Goal: Information Seeking & Learning: Learn about a topic

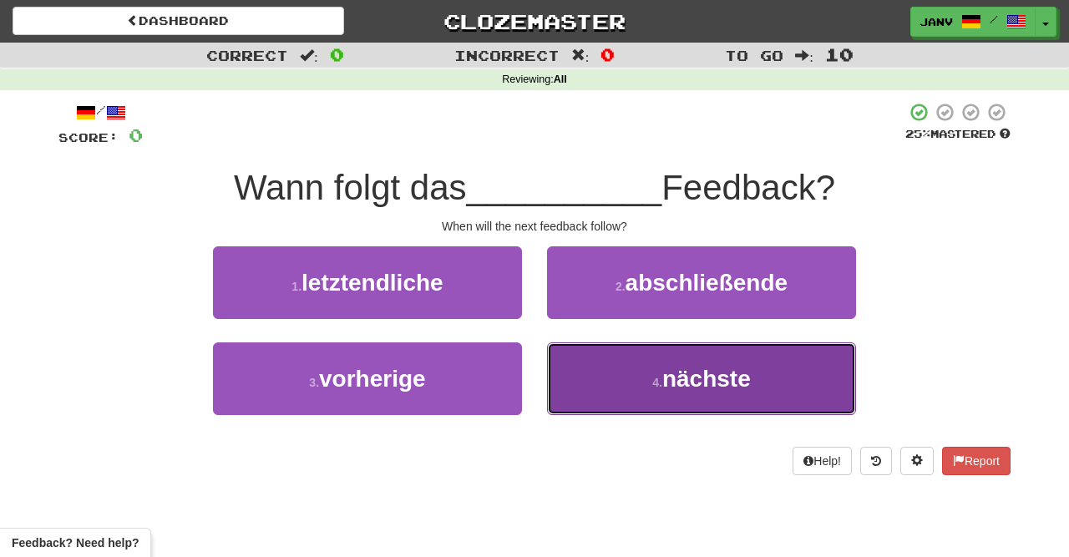
click at [682, 385] on span "nächste" at bounding box center [707, 379] width 89 height 26
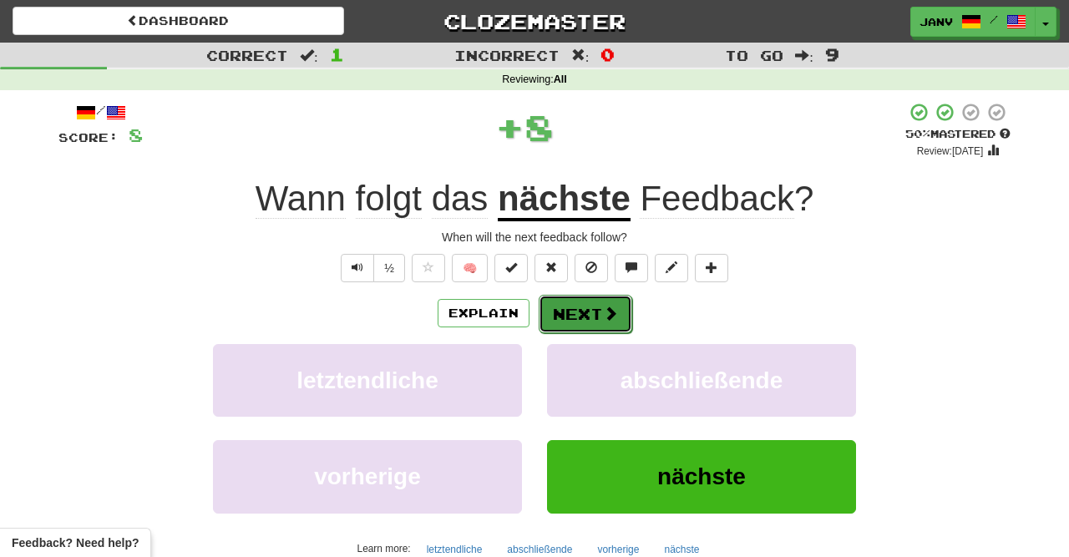
click at [581, 317] on button "Next" at bounding box center [586, 314] width 94 height 38
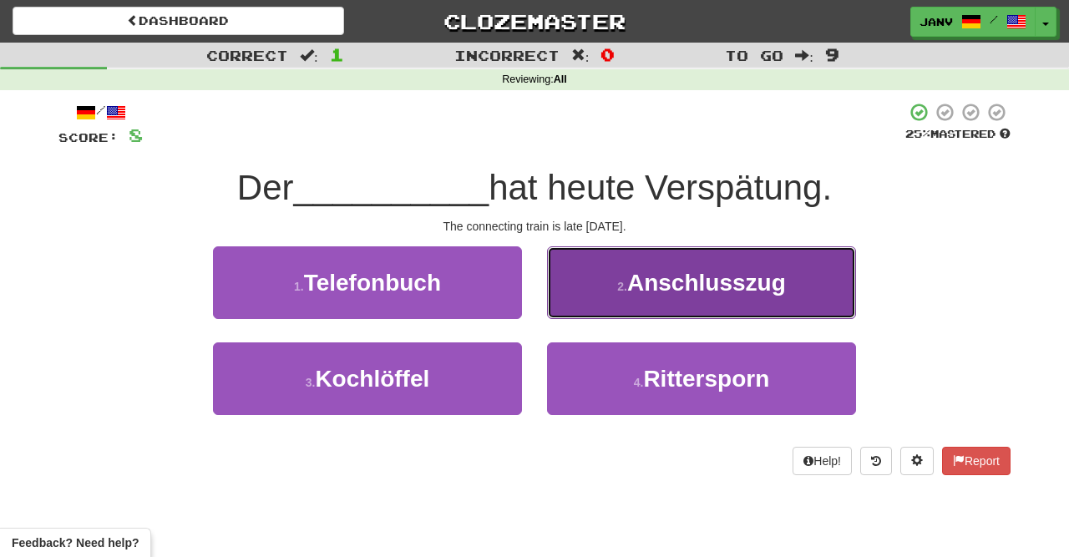
click at [746, 290] on span "Anschlusszug" at bounding box center [706, 283] width 159 height 26
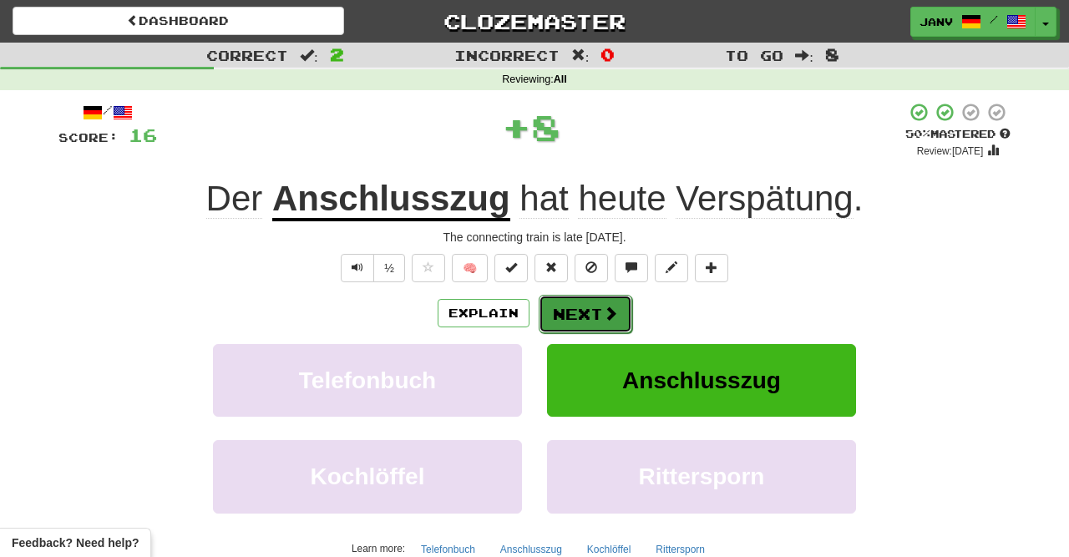
click at [576, 307] on button "Next" at bounding box center [586, 314] width 94 height 38
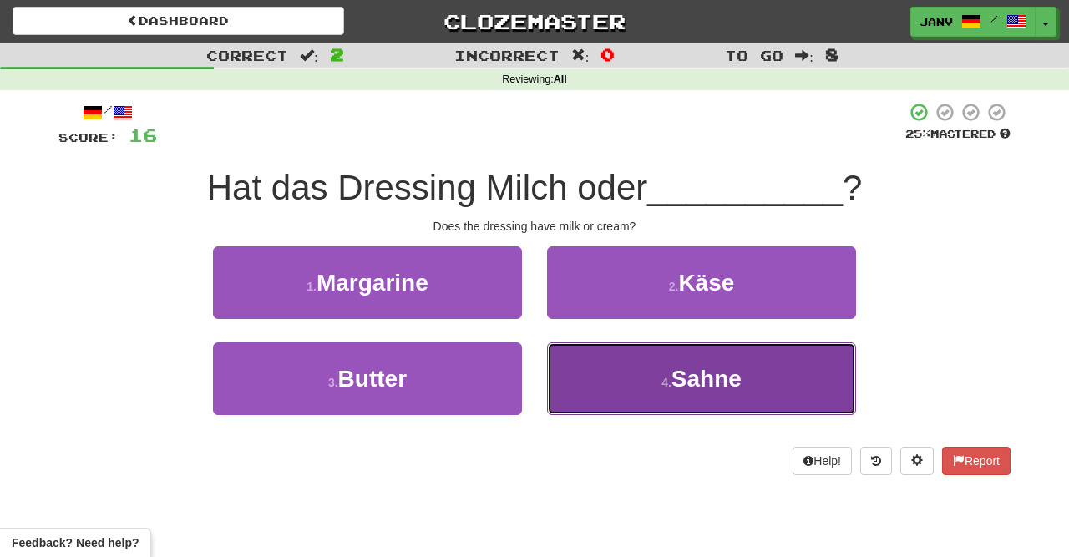
click at [726, 382] on span "Sahne" at bounding box center [707, 379] width 70 height 26
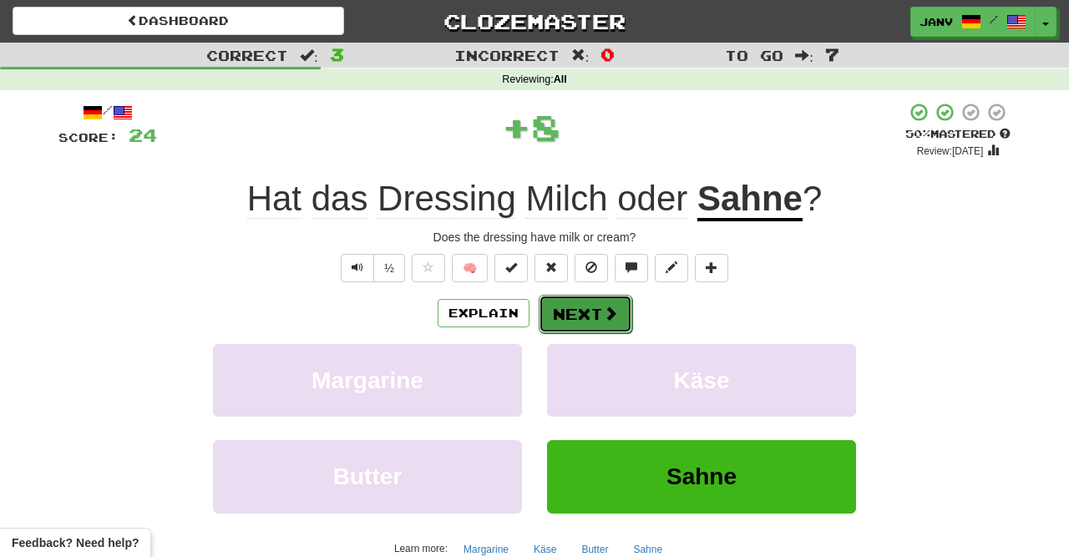
click at [594, 307] on button "Next" at bounding box center [586, 314] width 94 height 38
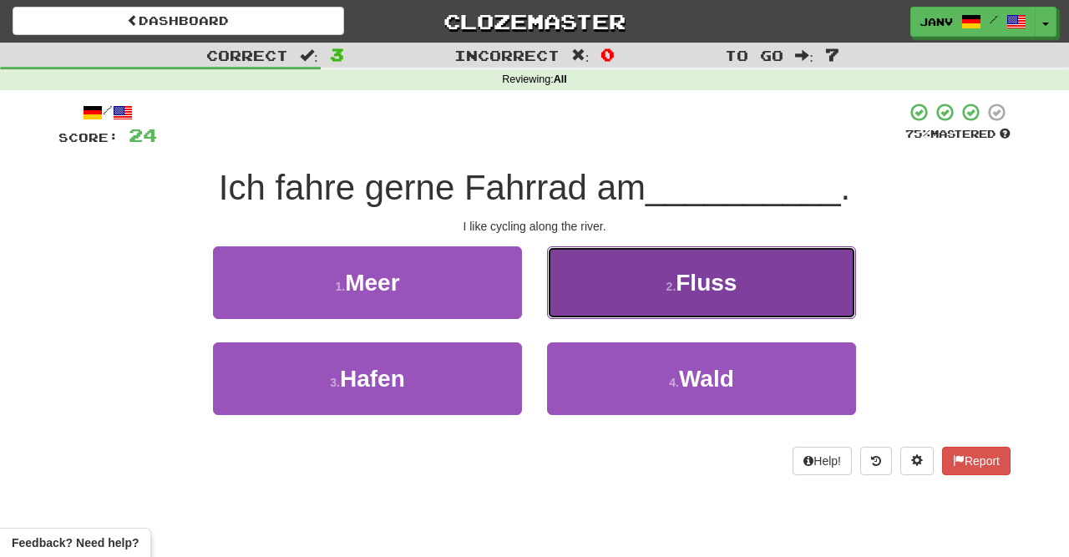
click at [764, 277] on button "2 . Fluss" at bounding box center [701, 282] width 309 height 73
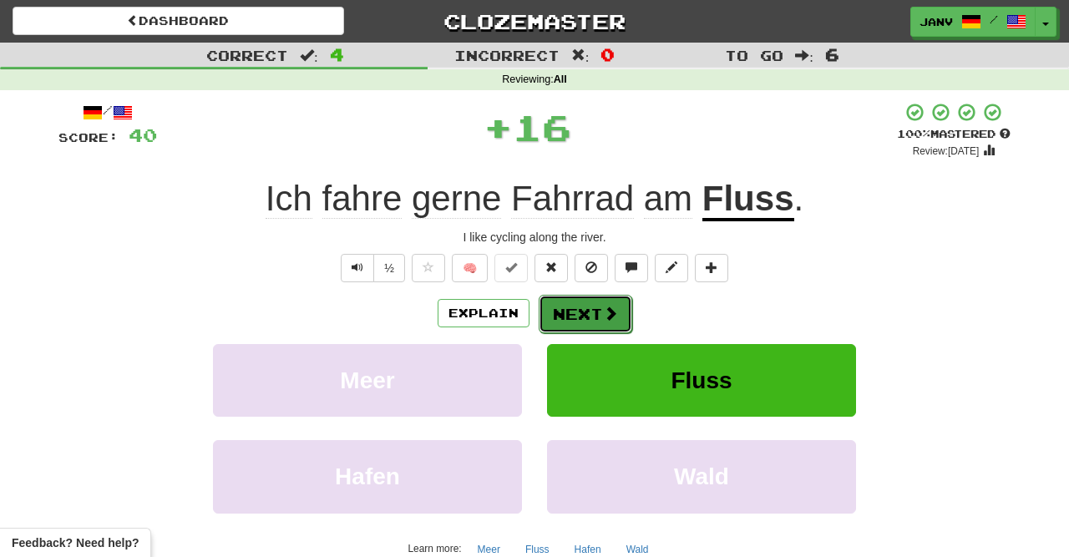
click at [603, 311] on span at bounding box center [610, 313] width 15 height 15
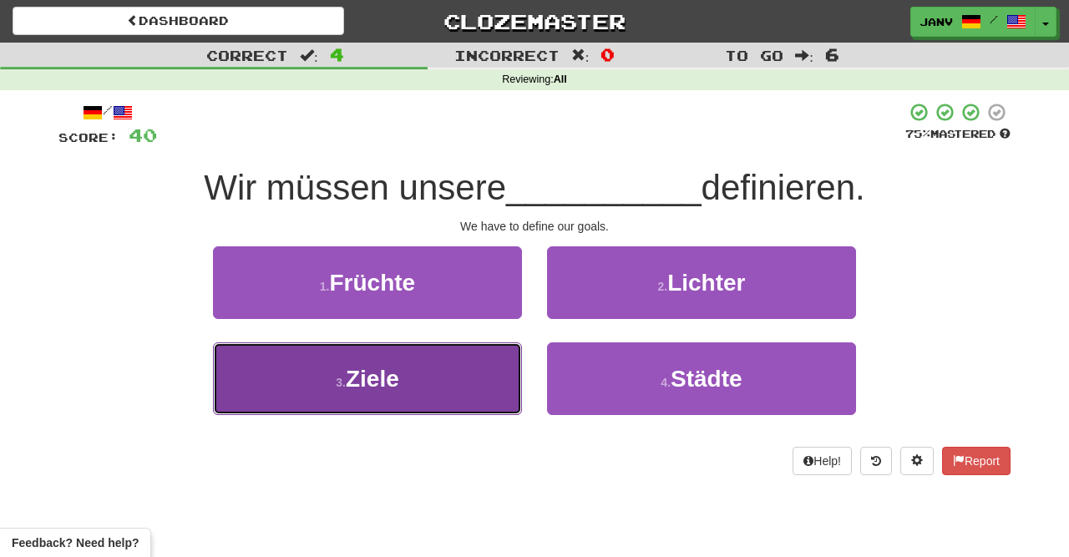
click at [435, 396] on button "3 . Ziele" at bounding box center [367, 379] width 309 height 73
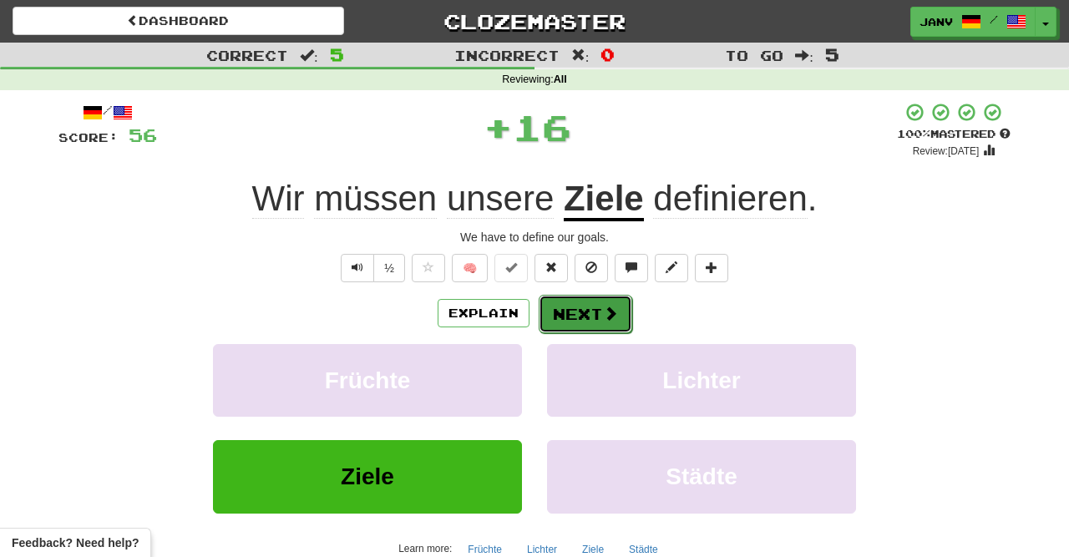
click at [609, 317] on span at bounding box center [610, 313] width 15 height 15
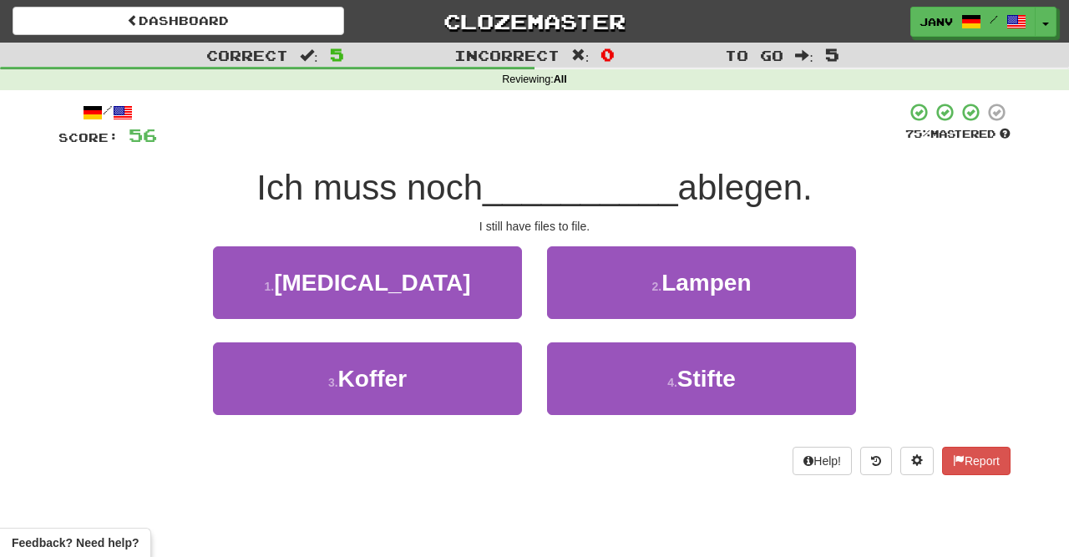
click at [913, 163] on div "/ Score: 56 75 % Mastered Ich muss noch __________ ablegen. I still have files …" at bounding box center [534, 288] width 952 height 373
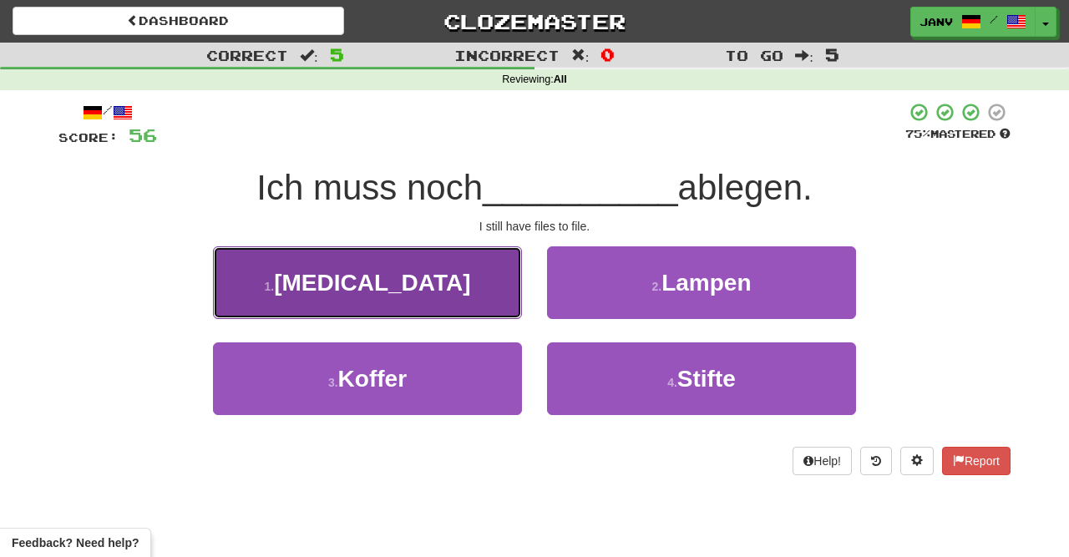
click at [456, 274] on button "1 . Akten" at bounding box center [367, 282] width 309 height 73
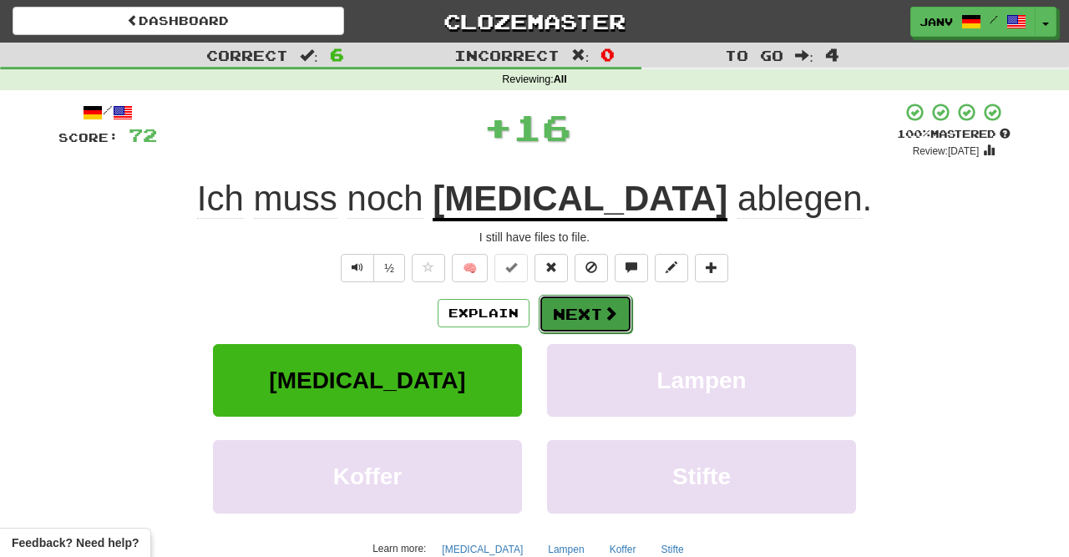
click at [609, 314] on span at bounding box center [610, 313] width 15 height 15
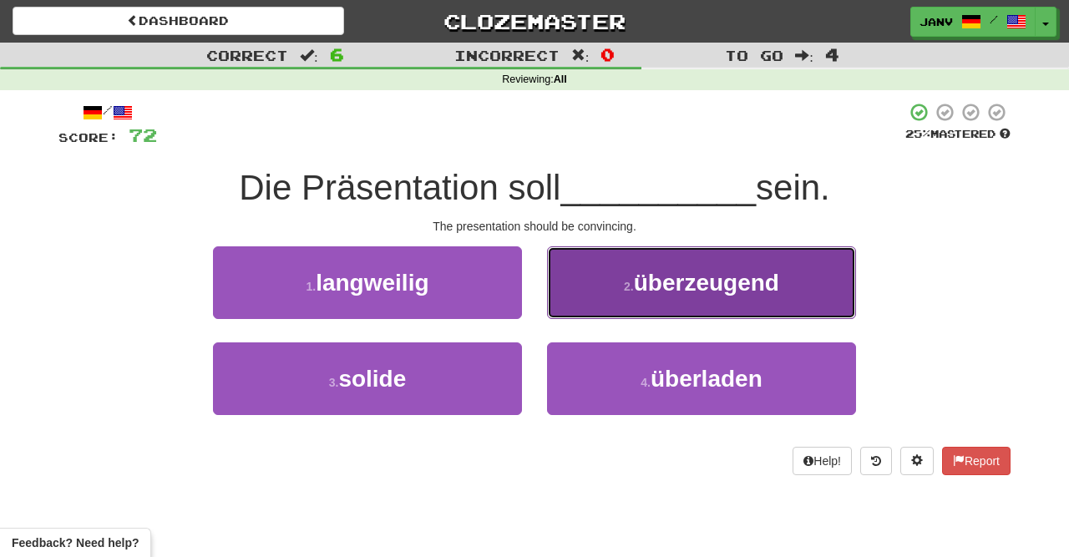
click at [698, 287] on span "überzeugend" at bounding box center [706, 283] width 145 height 26
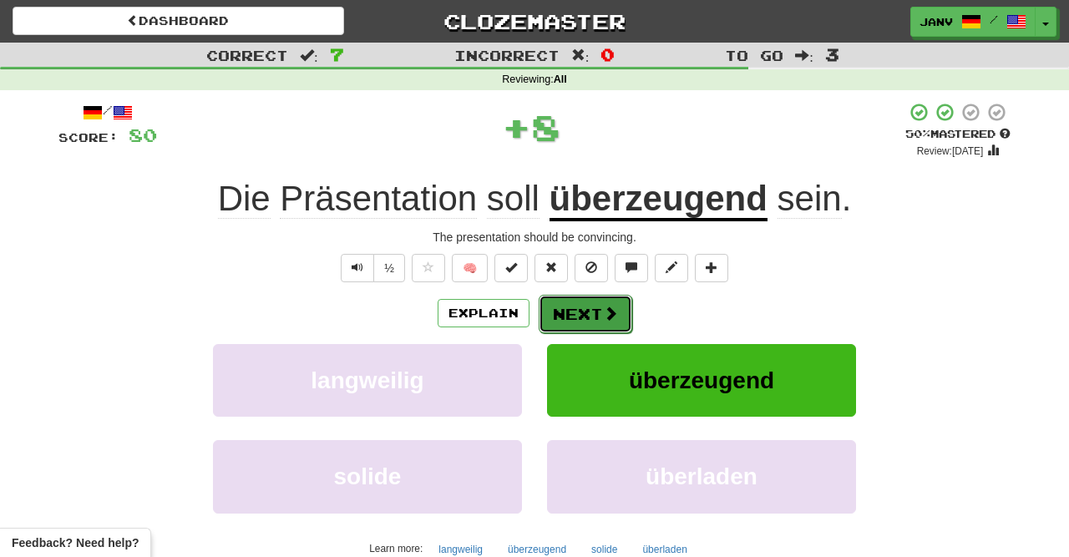
click at [582, 307] on button "Next" at bounding box center [586, 314] width 94 height 38
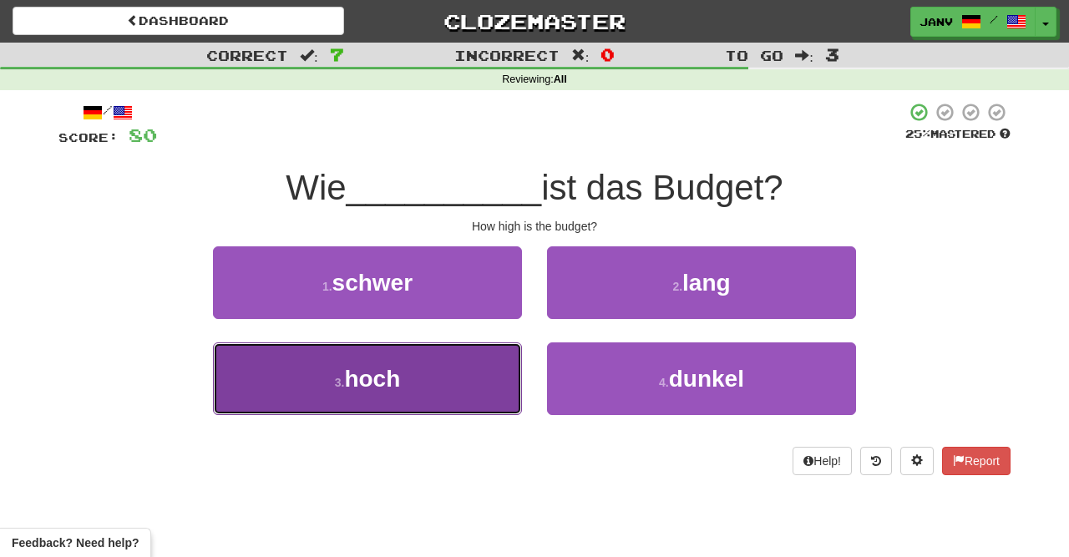
click at [427, 366] on button "3 . hoch" at bounding box center [367, 379] width 309 height 73
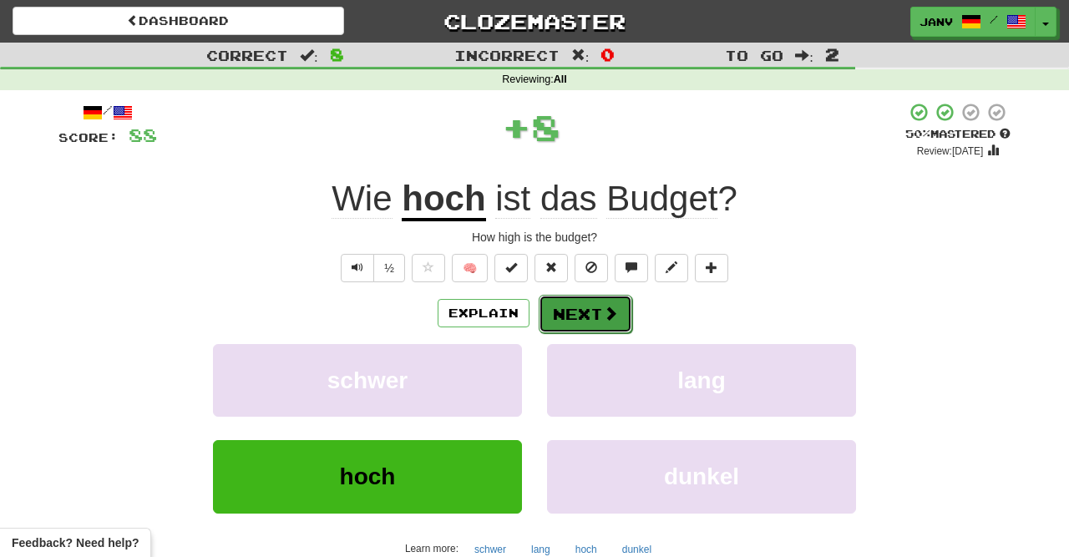
click at [594, 317] on button "Next" at bounding box center [586, 314] width 94 height 38
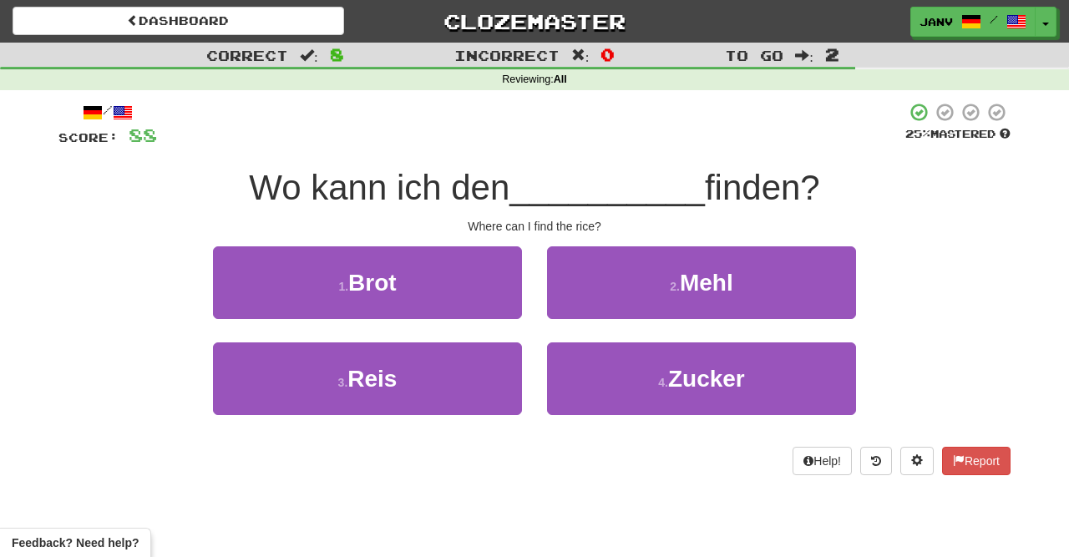
click at [910, 221] on div "Where can I find the rice?" at bounding box center [534, 226] width 952 height 17
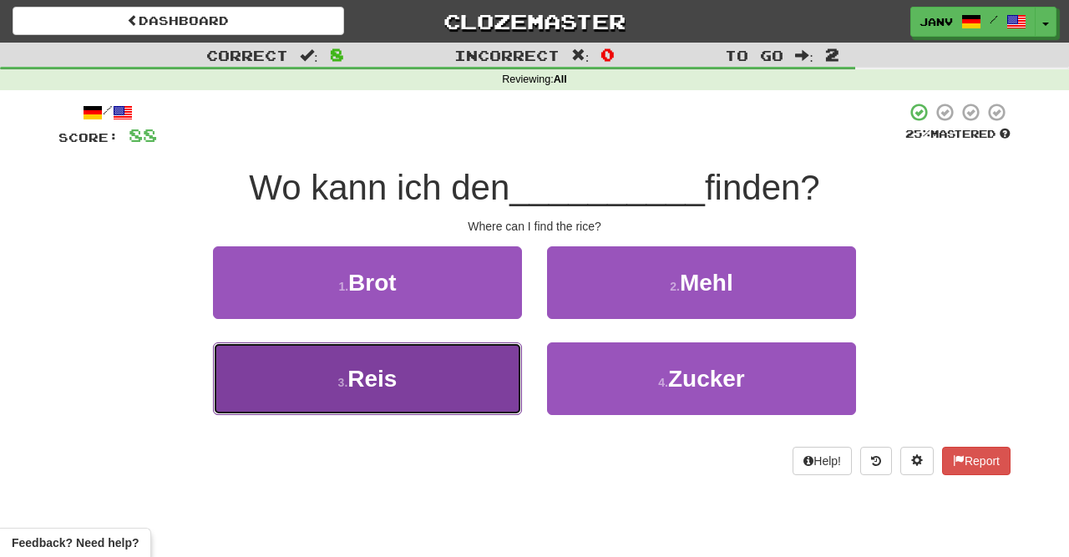
click at [437, 380] on button "3 . Reis" at bounding box center [367, 379] width 309 height 73
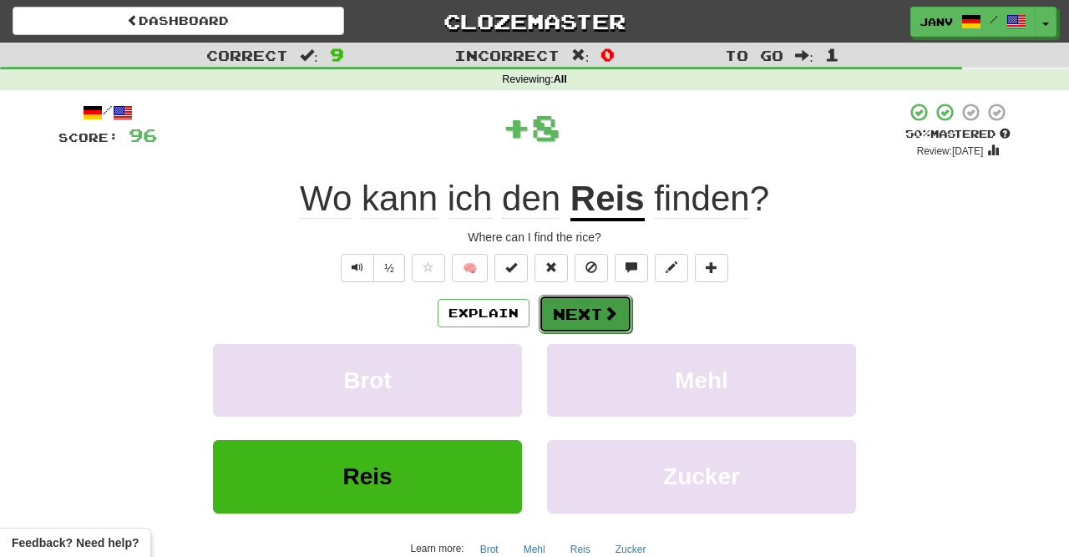
click at [612, 307] on span at bounding box center [610, 313] width 15 height 15
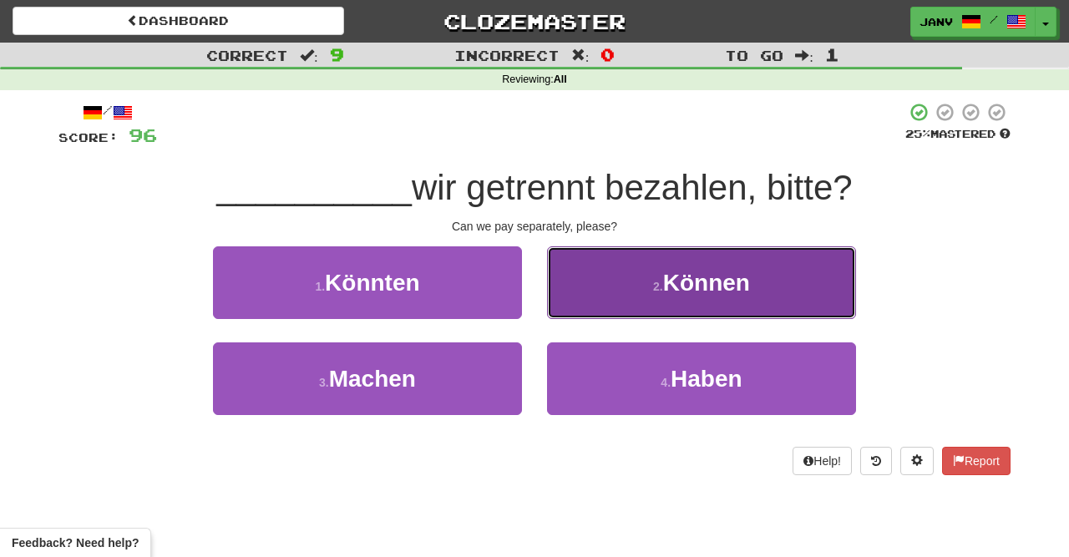
click at [680, 294] on span "Können" at bounding box center [706, 283] width 87 height 26
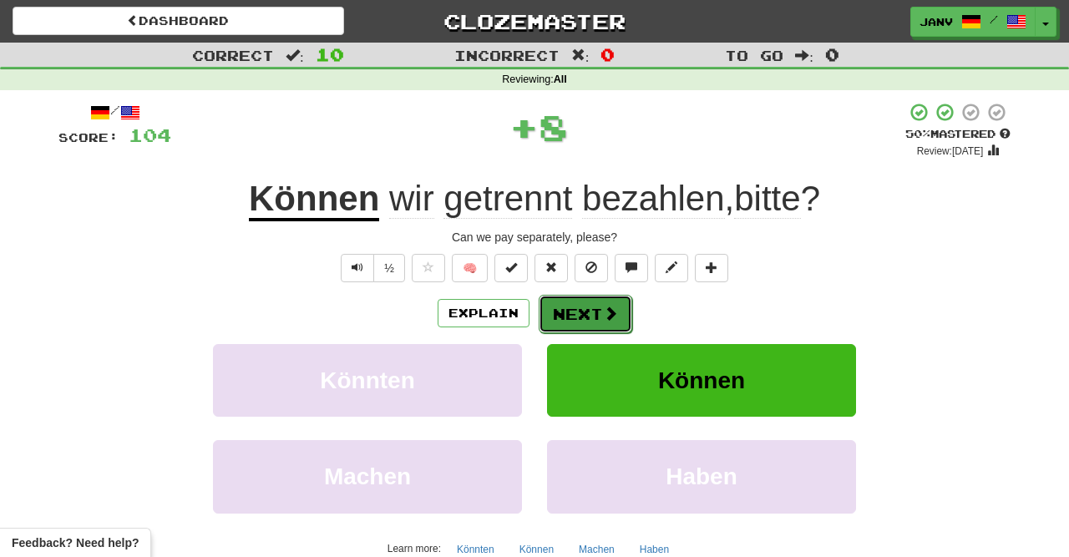
click at [591, 309] on button "Next" at bounding box center [586, 314] width 94 height 38
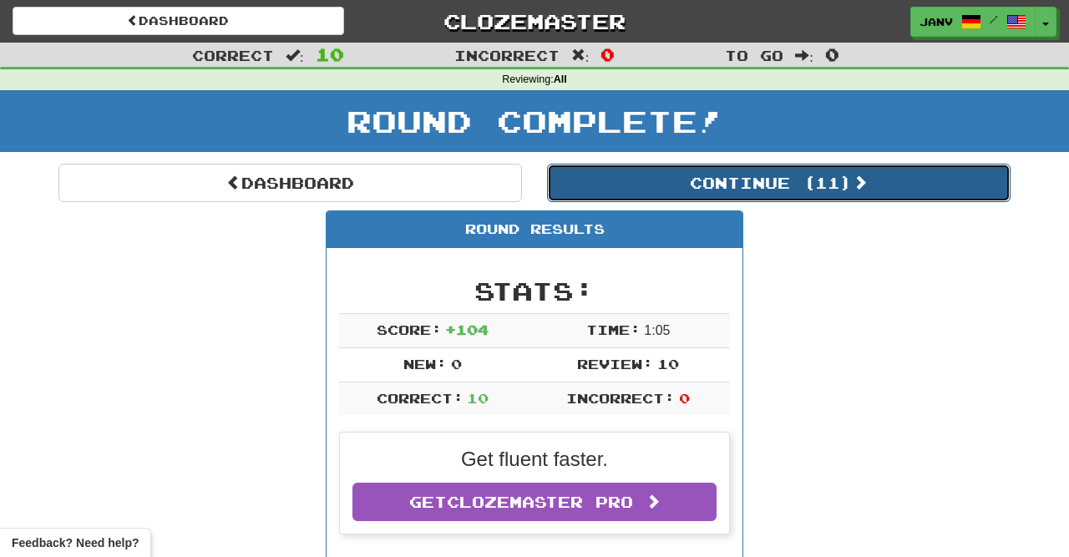
click at [739, 189] on button "Continue ( 11 )" at bounding box center [779, 183] width 464 height 38
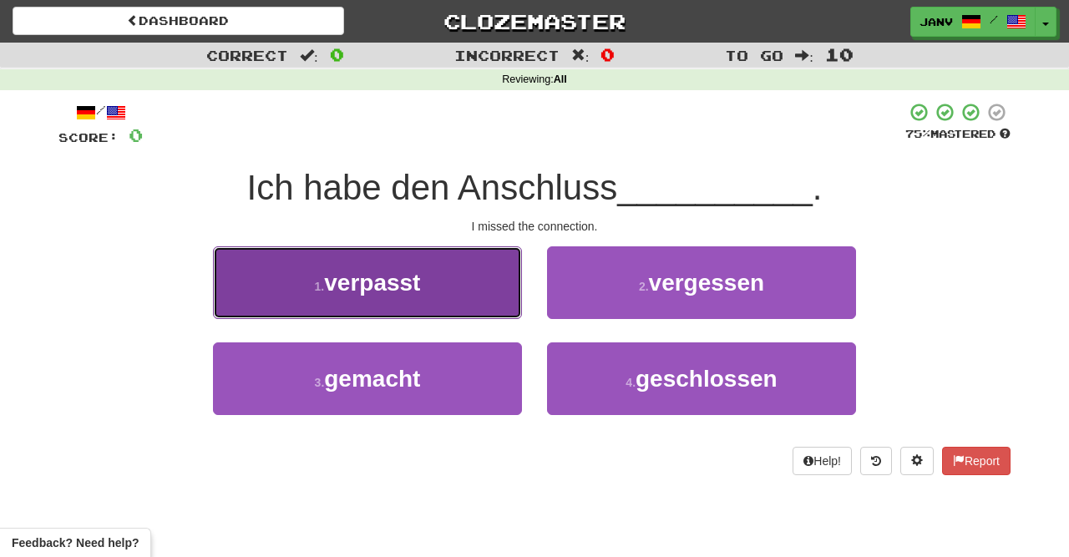
click at [407, 283] on span "verpasst" at bounding box center [372, 283] width 96 height 26
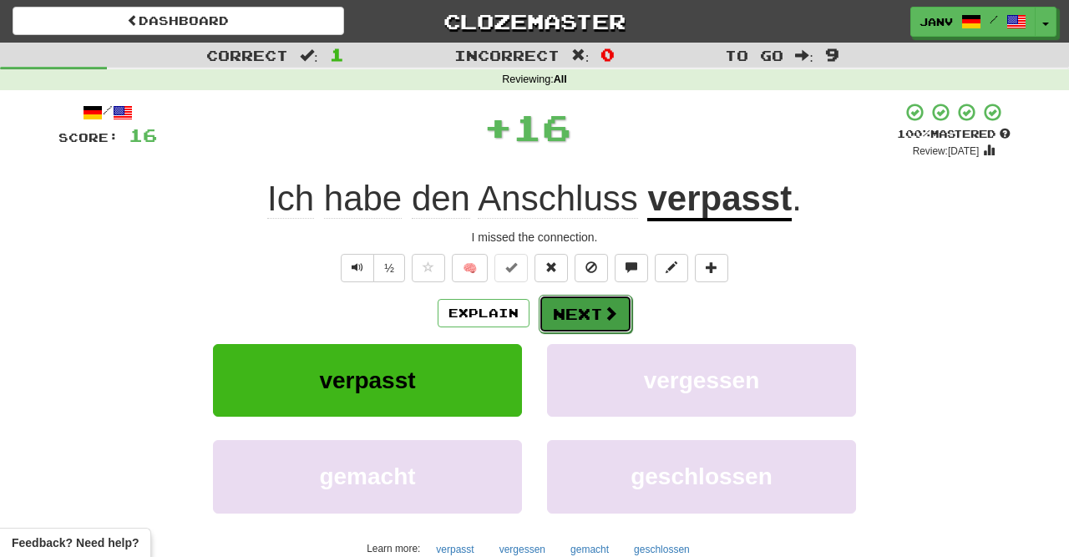
click at [591, 312] on button "Next" at bounding box center [586, 314] width 94 height 38
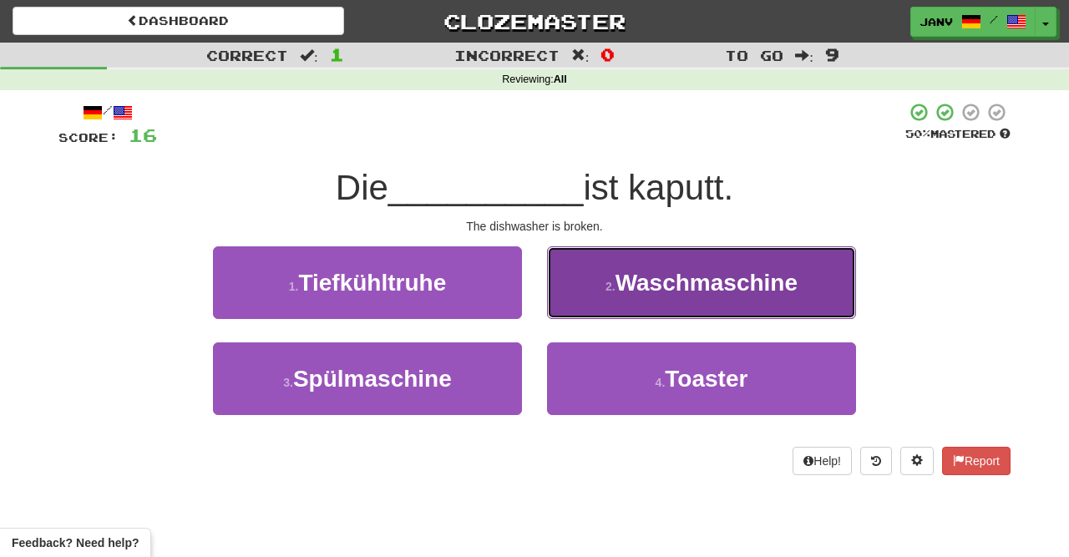
click at [772, 289] on span "Waschmaschine" at bounding box center [707, 283] width 182 height 26
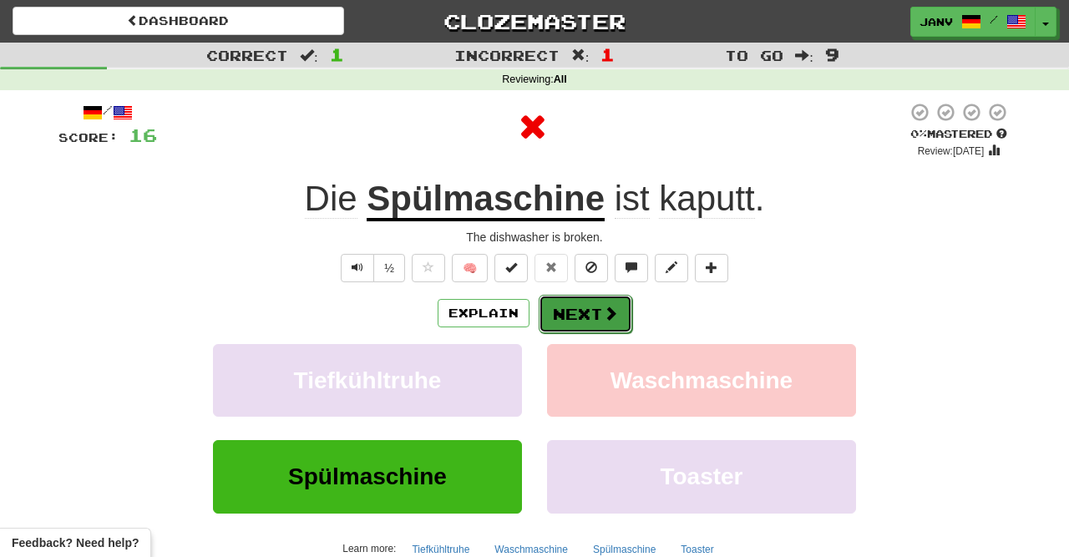
click at [592, 319] on button "Next" at bounding box center [586, 314] width 94 height 38
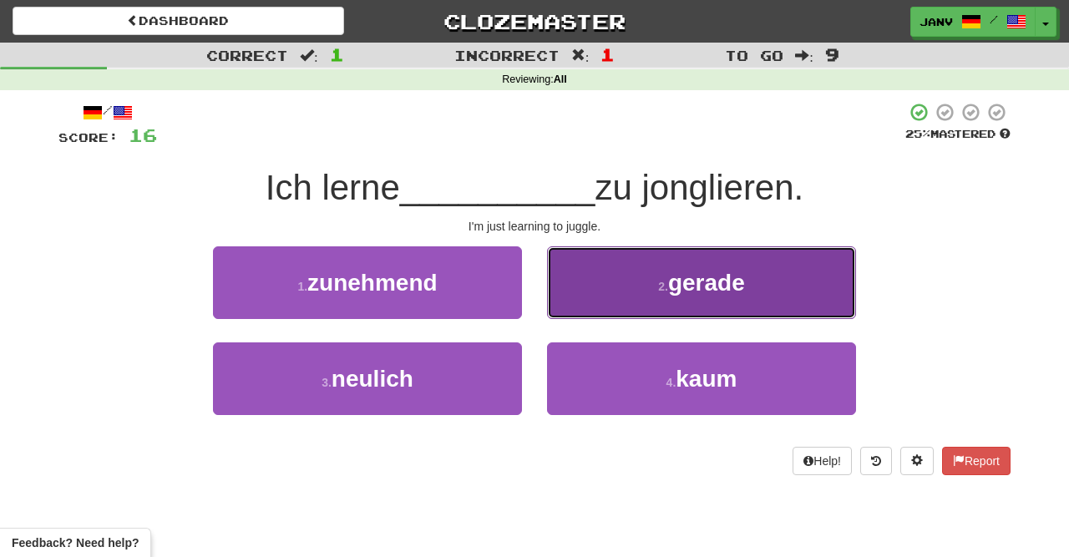
click at [704, 286] on span "gerade" at bounding box center [706, 283] width 77 height 26
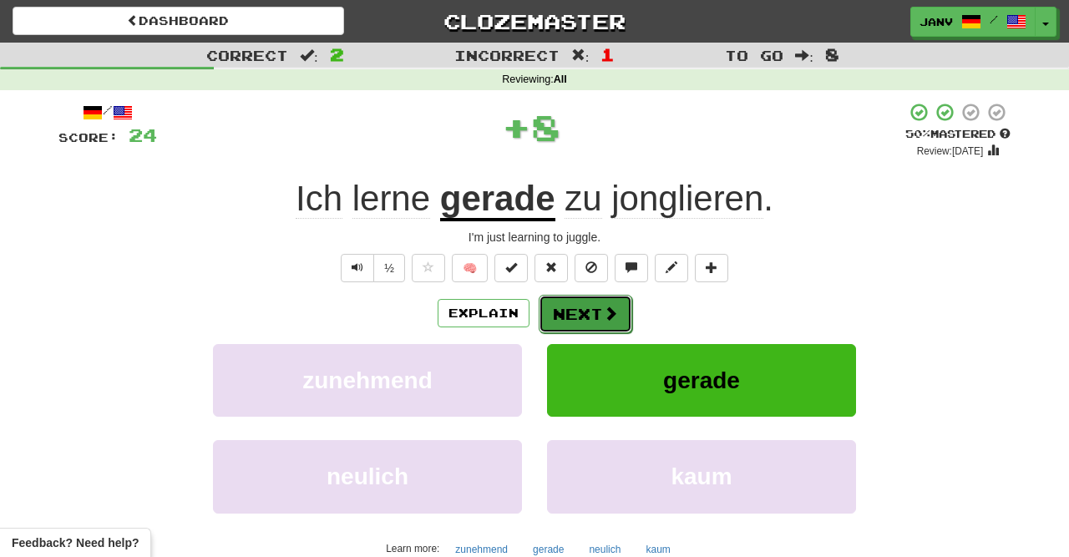
click at [579, 308] on button "Next" at bounding box center [586, 314] width 94 height 38
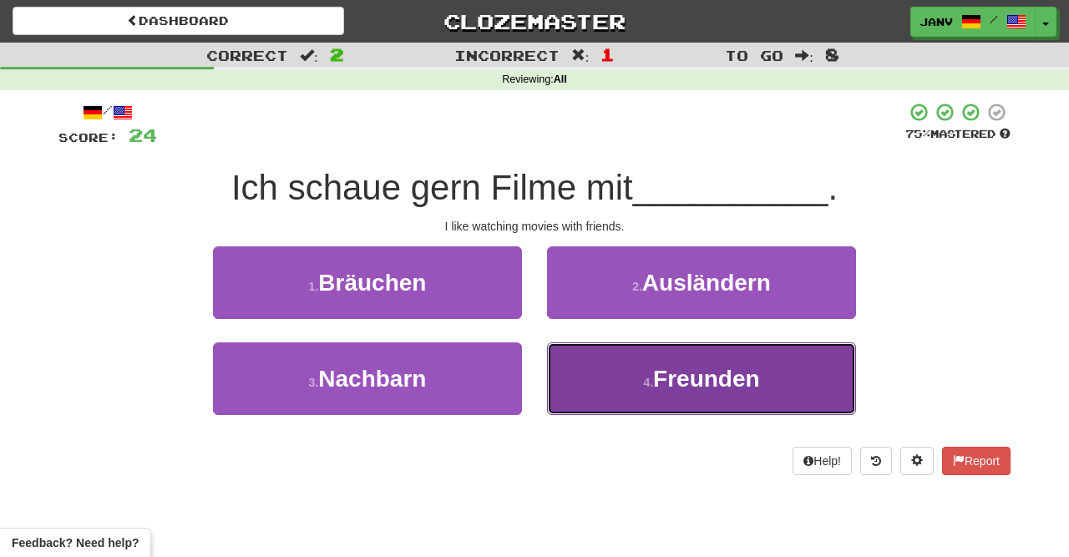
click at [647, 367] on button "4 . Freunden" at bounding box center [701, 379] width 309 height 73
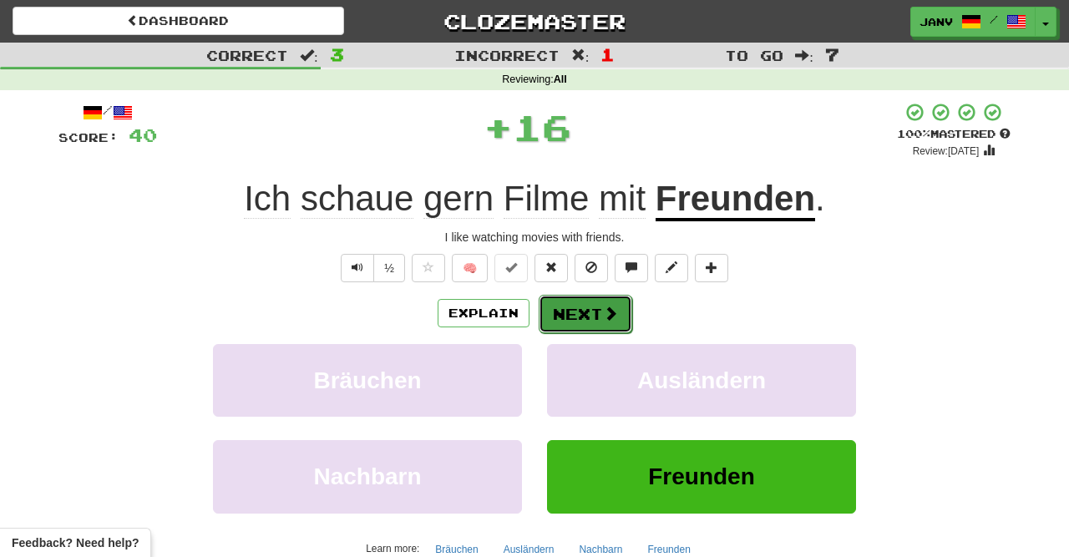
click at [592, 313] on button "Next" at bounding box center [586, 314] width 94 height 38
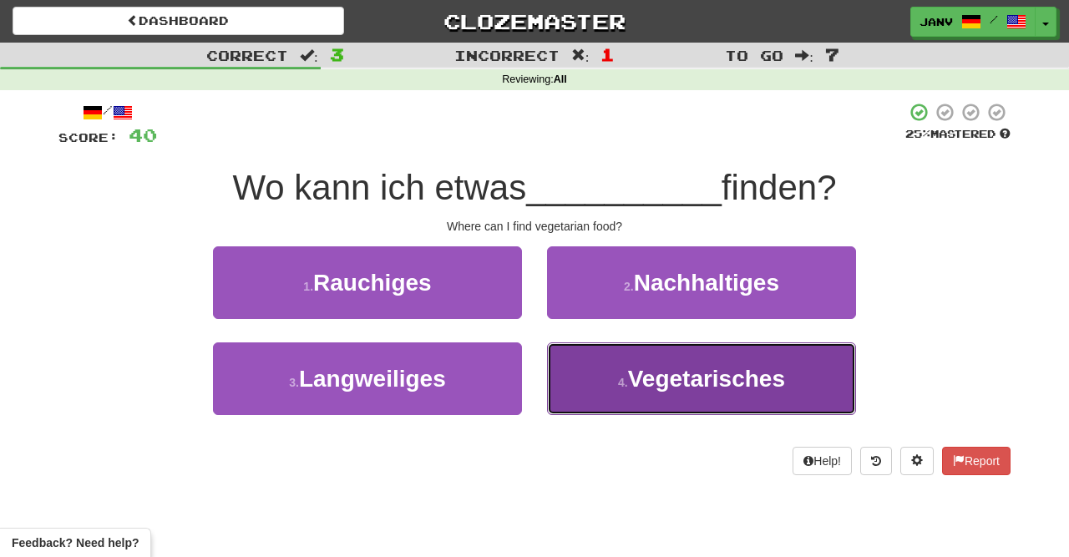
click at [686, 373] on span "Vegetarisches" at bounding box center [706, 379] width 157 height 26
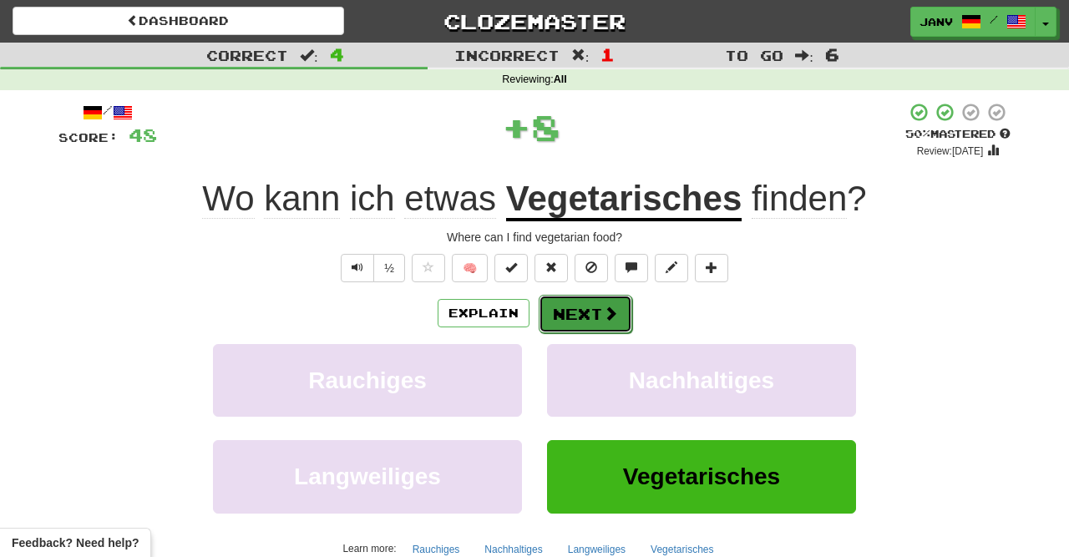
click at [600, 312] on button "Next" at bounding box center [586, 314] width 94 height 38
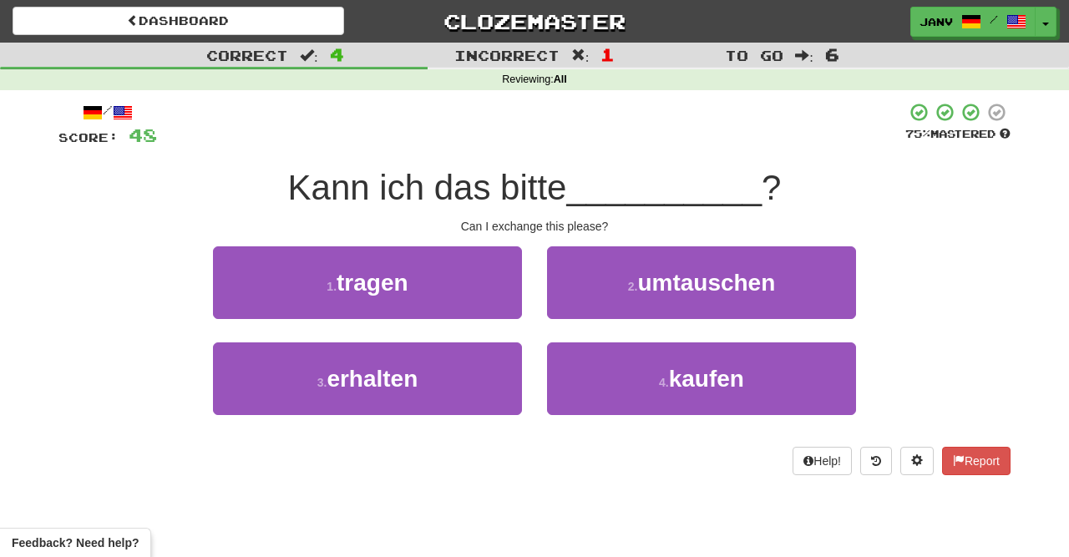
click at [781, 171] on span "?" at bounding box center [771, 187] width 19 height 39
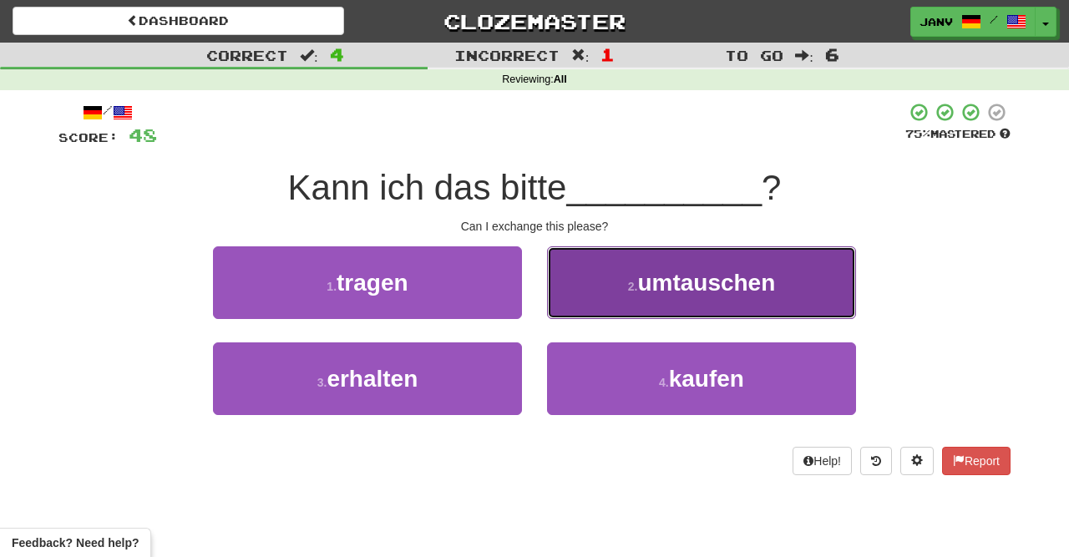
click at [714, 287] on span "umtauschen" at bounding box center [706, 283] width 138 height 26
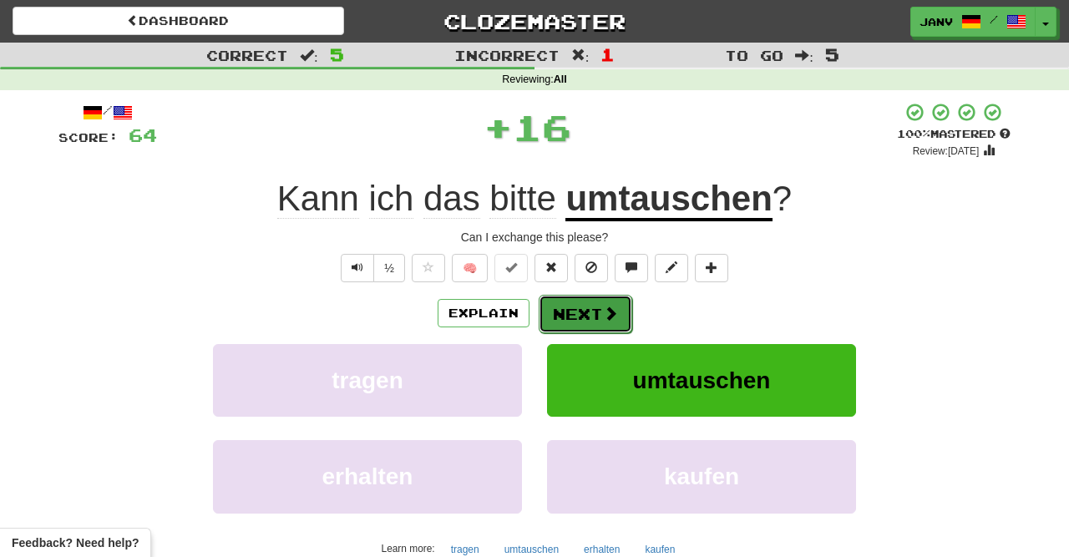
click at [592, 310] on button "Next" at bounding box center [586, 314] width 94 height 38
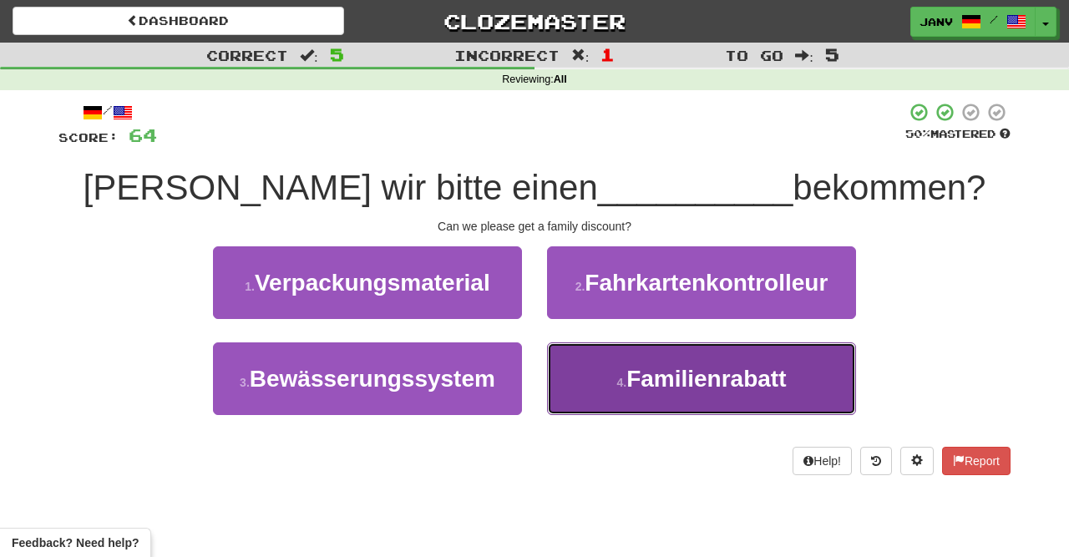
click at [702, 378] on span "Familienrabatt" at bounding box center [707, 379] width 160 height 26
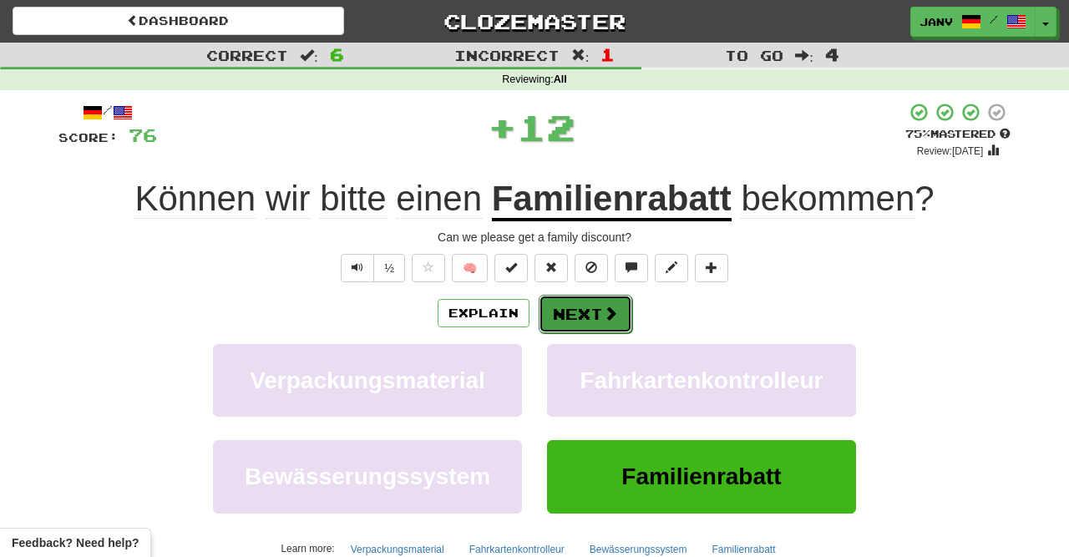
click at [607, 323] on button "Next" at bounding box center [586, 314] width 94 height 38
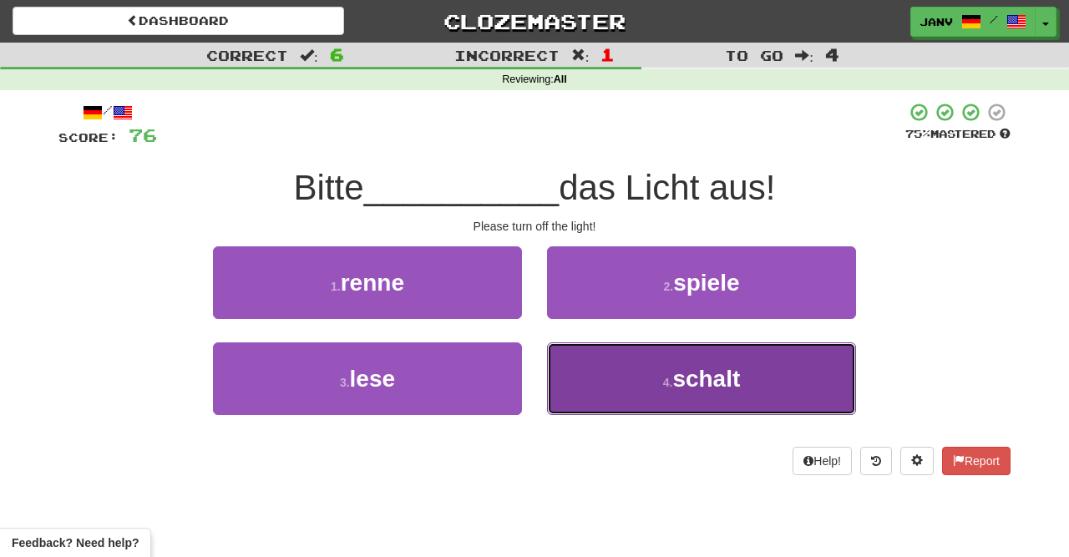
click at [726, 397] on button "4 . schalt" at bounding box center [701, 379] width 309 height 73
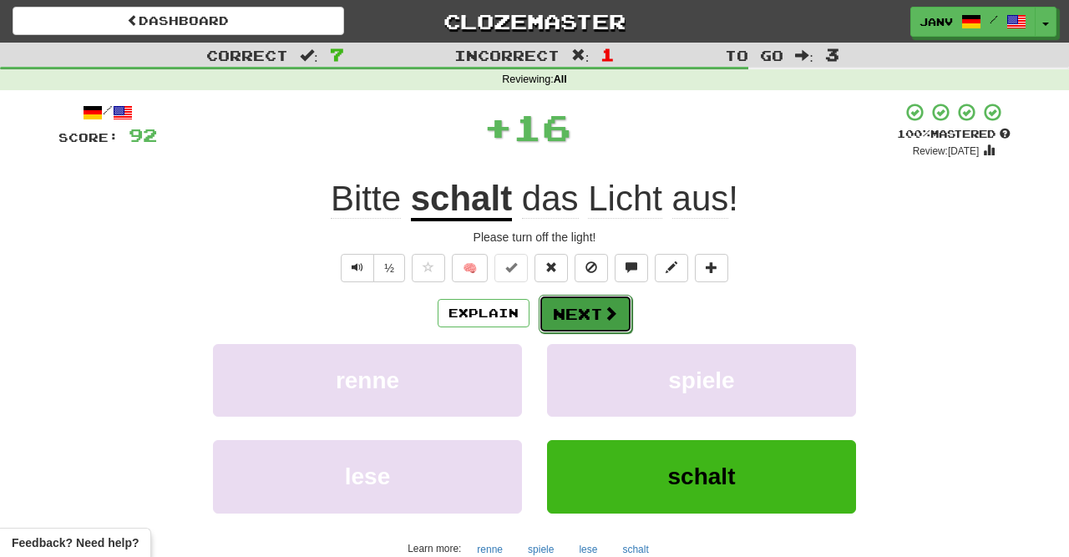
click at [596, 310] on button "Next" at bounding box center [586, 314] width 94 height 38
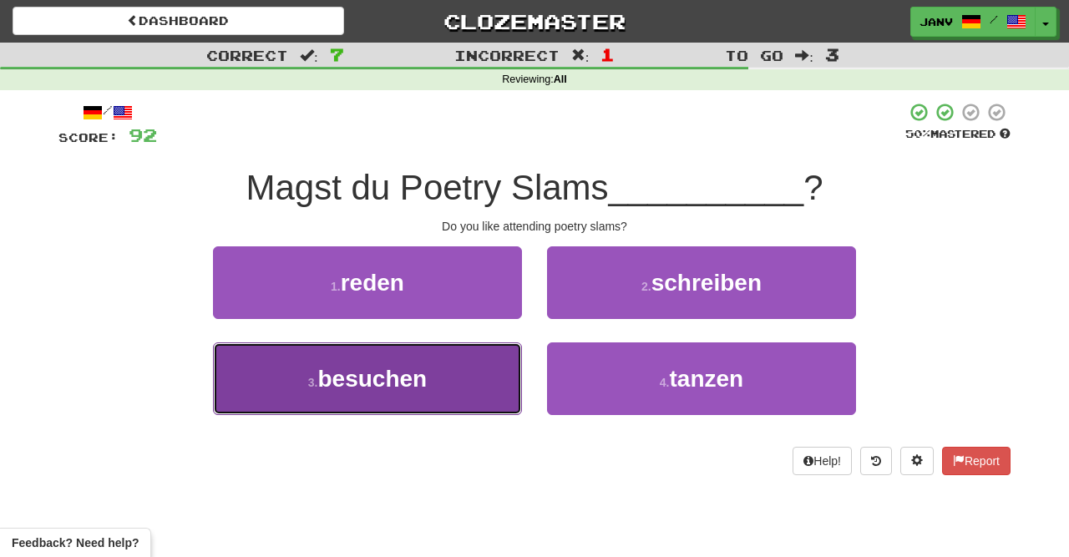
click at [441, 389] on button "3 . besuchen" at bounding box center [367, 379] width 309 height 73
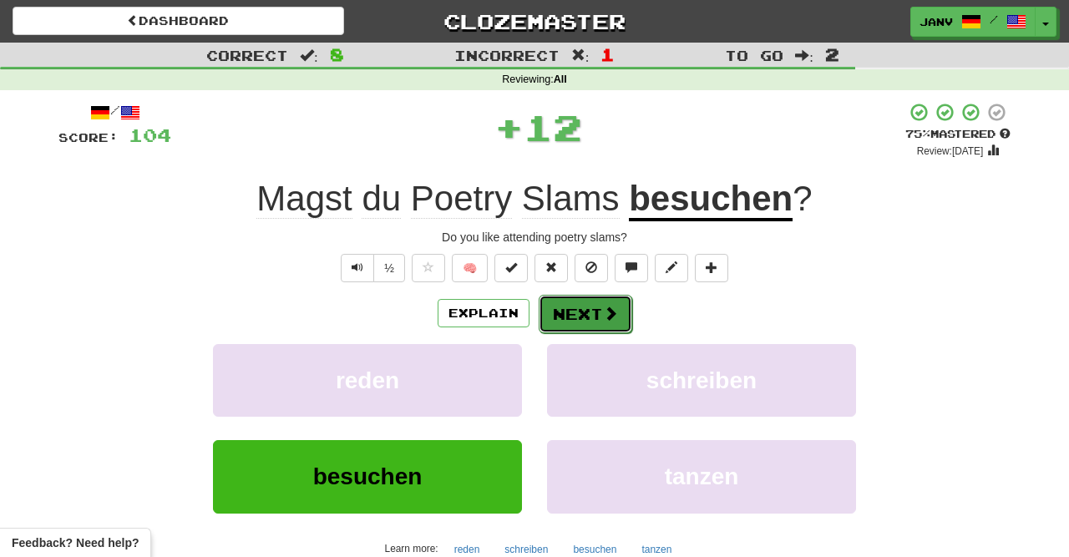
click at [616, 312] on span at bounding box center [610, 313] width 15 height 15
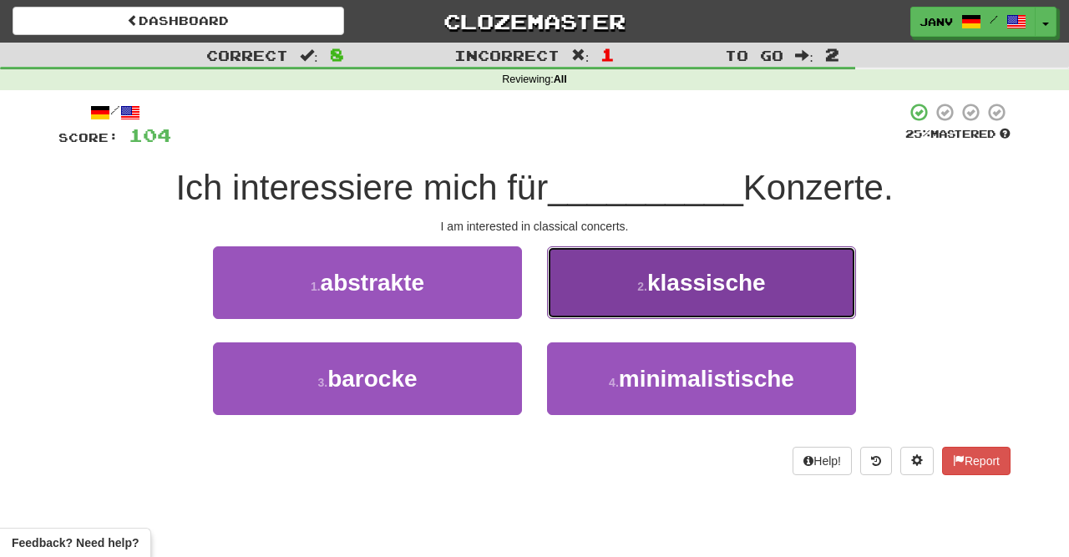
click at [744, 290] on span "klassische" at bounding box center [707, 283] width 119 height 26
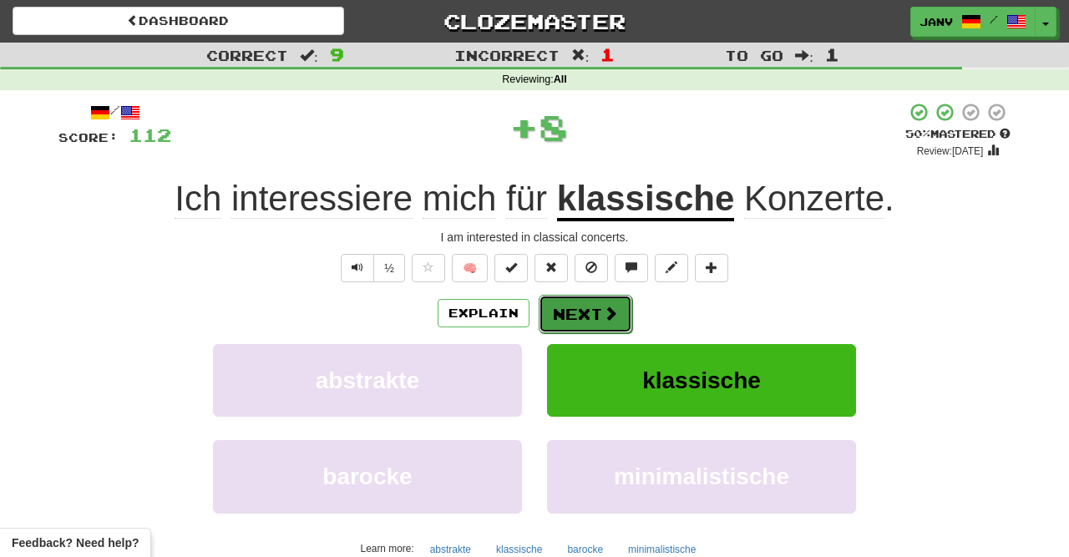
click at [596, 307] on button "Next" at bounding box center [586, 314] width 94 height 38
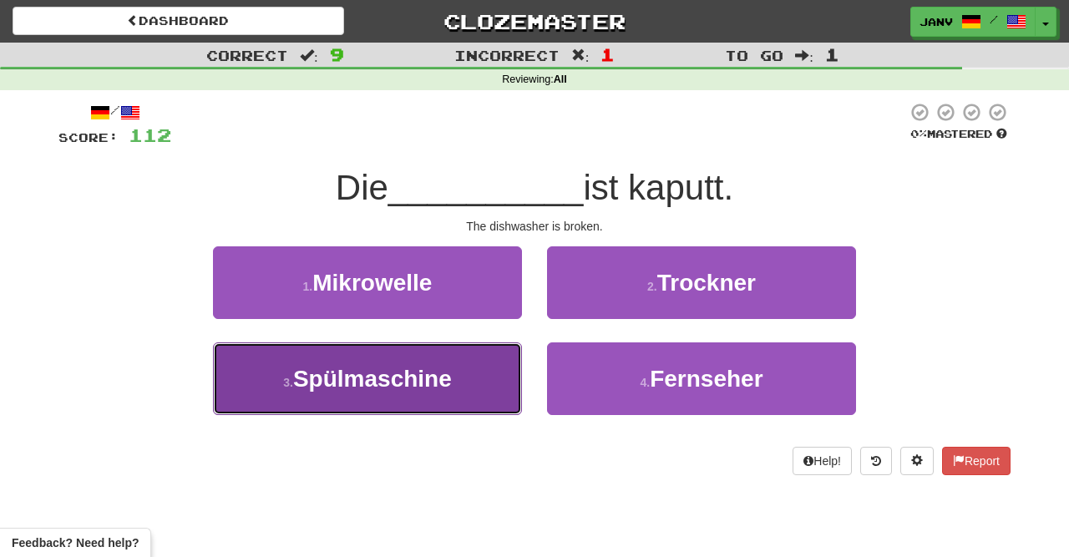
click at [420, 378] on span "Spülmaschine" at bounding box center [372, 379] width 159 height 26
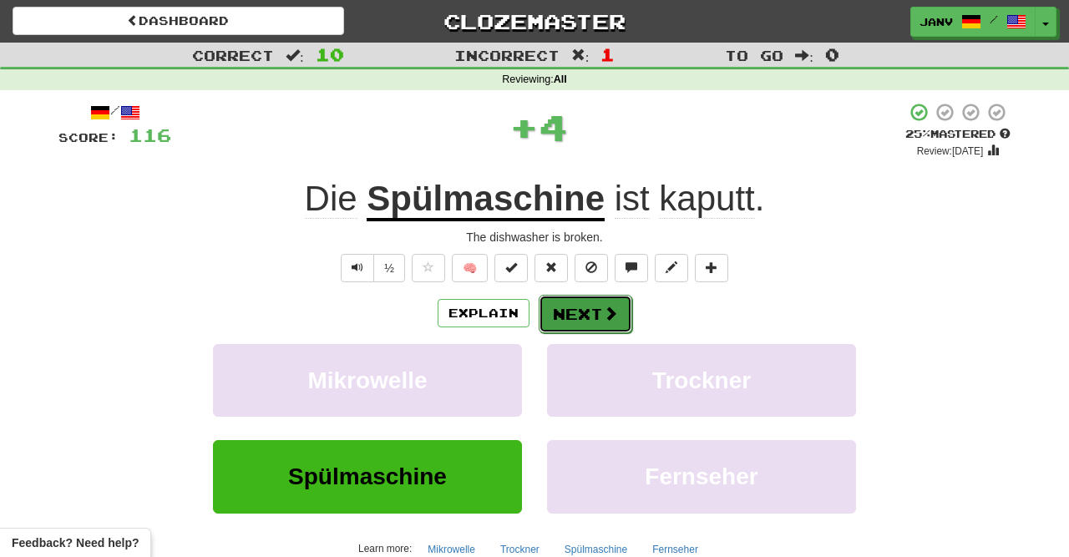
click at [604, 313] on span at bounding box center [610, 313] width 15 height 15
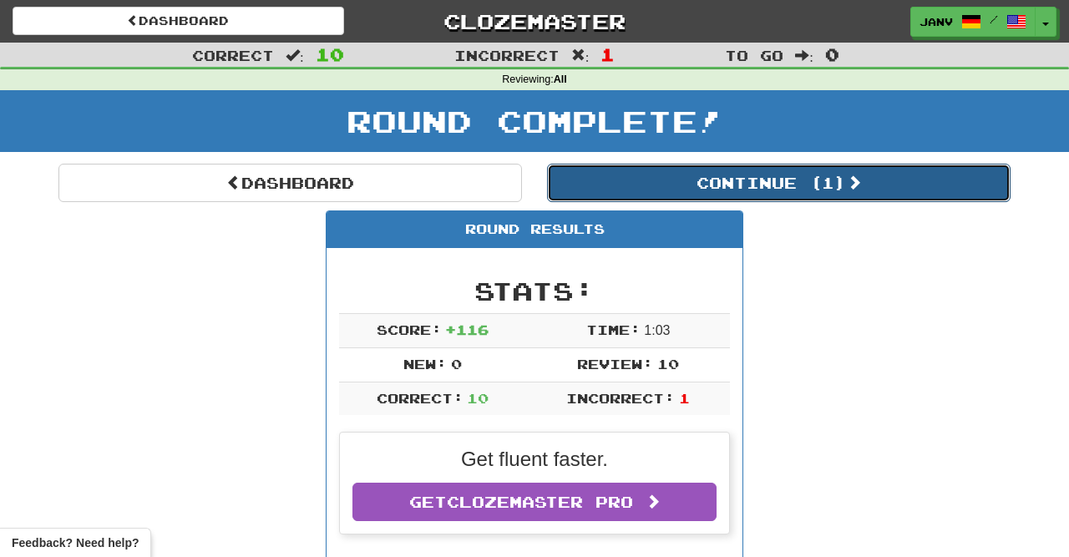
click at [792, 185] on button "Continue ( 1 )" at bounding box center [779, 183] width 464 height 38
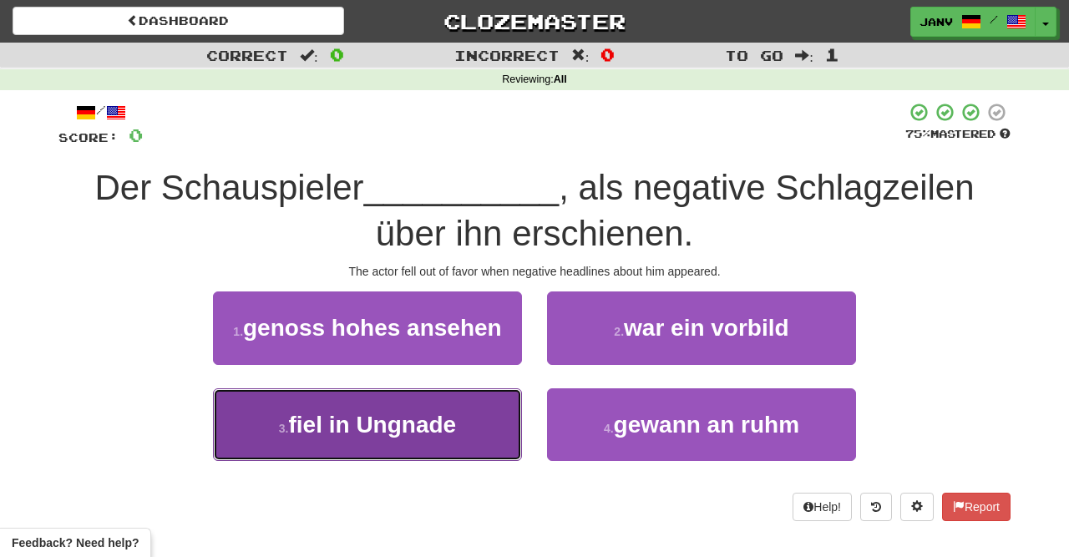
click at [439, 444] on button "3 . fiel in Ungnade" at bounding box center [367, 425] width 309 height 73
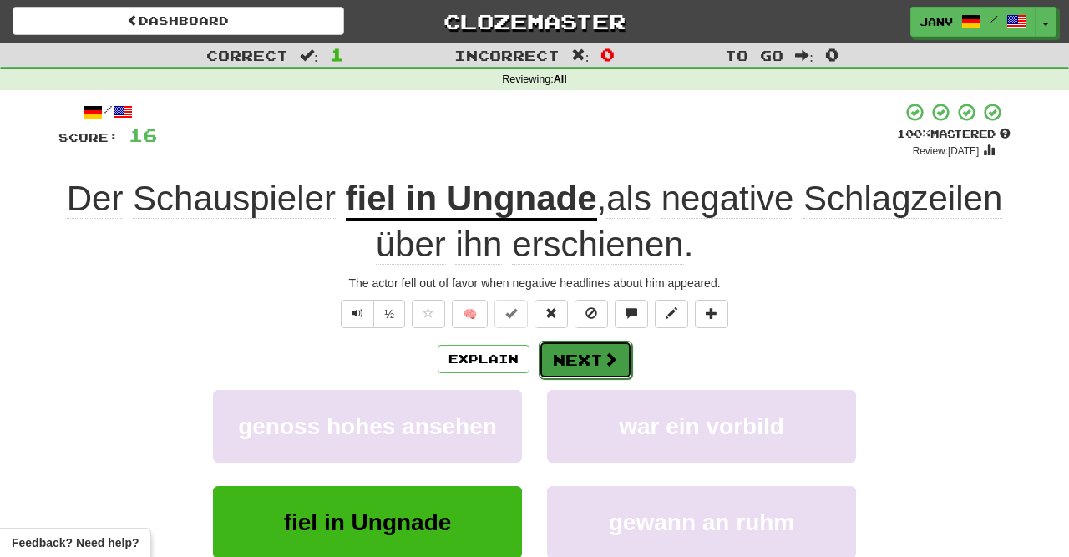
click at [604, 355] on span at bounding box center [610, 359] width 15 height 15
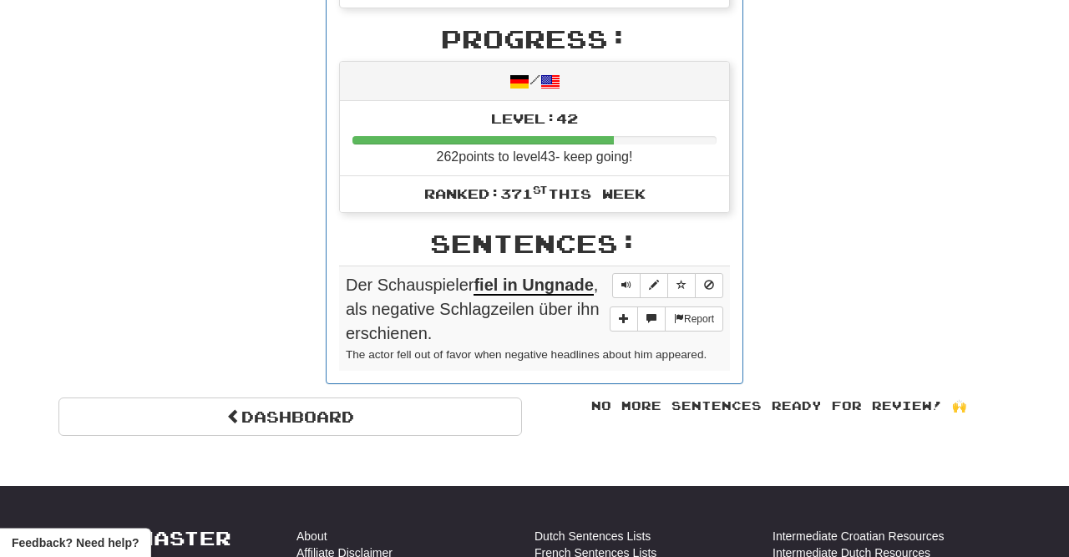
scroll to position [532, 0]
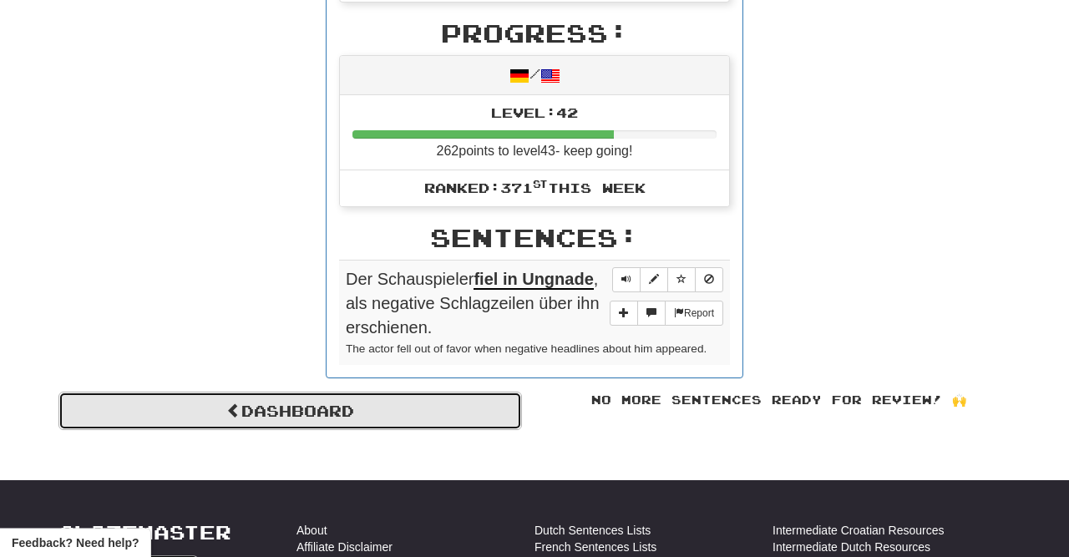
click at [295, 410] on link "Dashboard" at bounding box center [290, 411] width 464 height 38
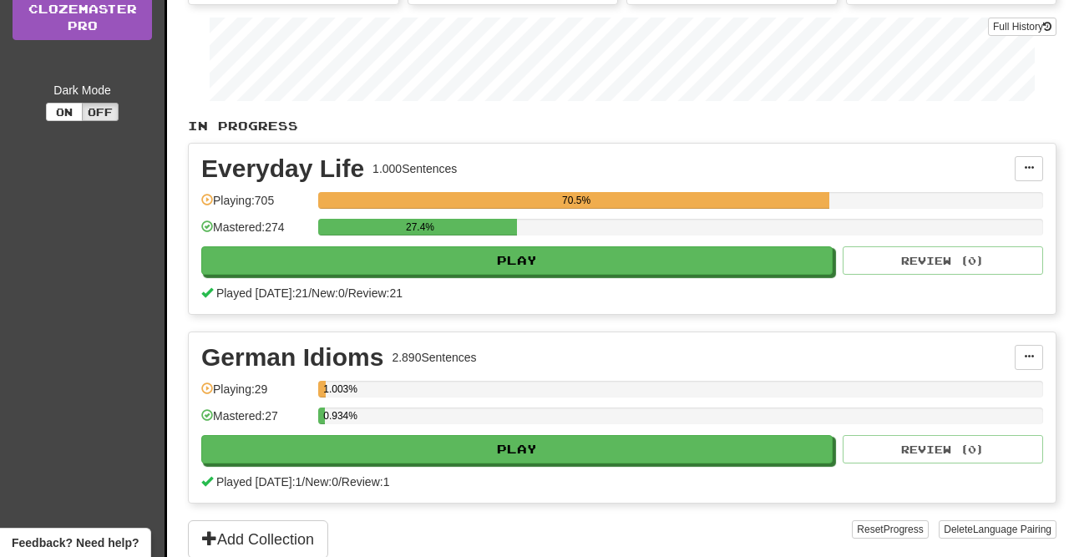
scroll to position [296, 0]
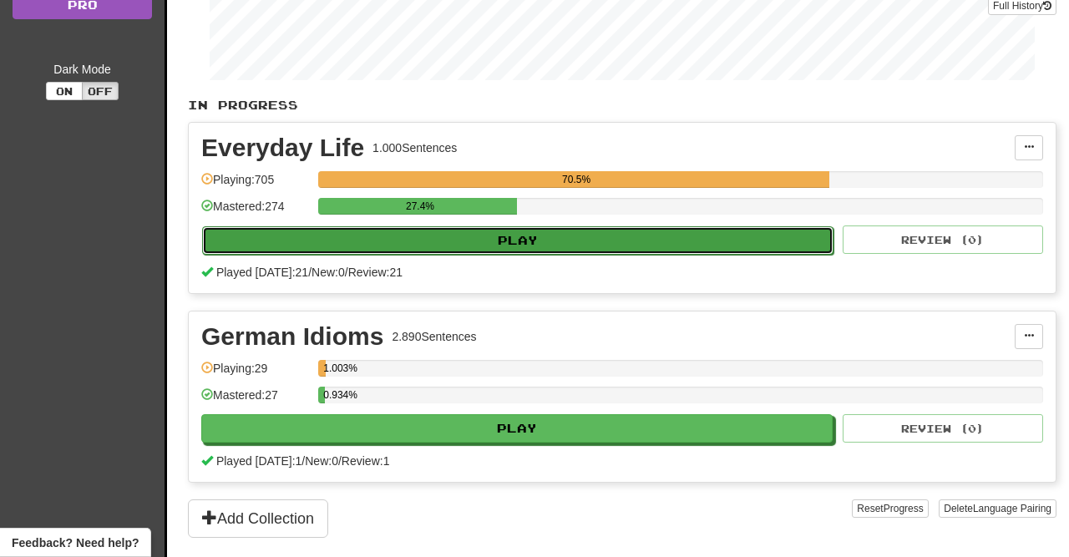
click at [546, 241] on button "Play" at bounding box center [518, 240] width 632 height 28
select select "**"
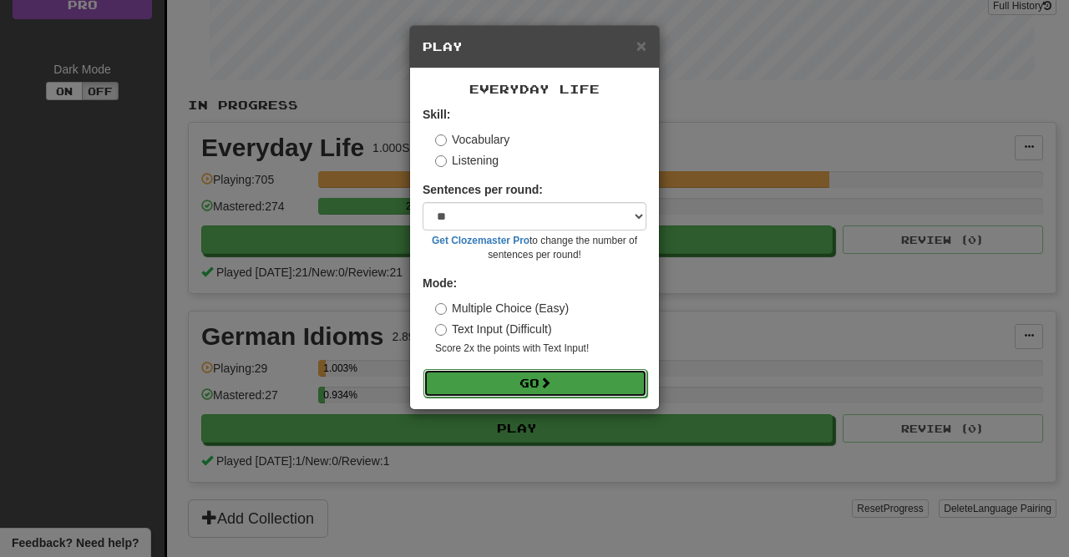
click at [584, 389] on button "Go" at bounding box center [536, 383] width 224 height 28
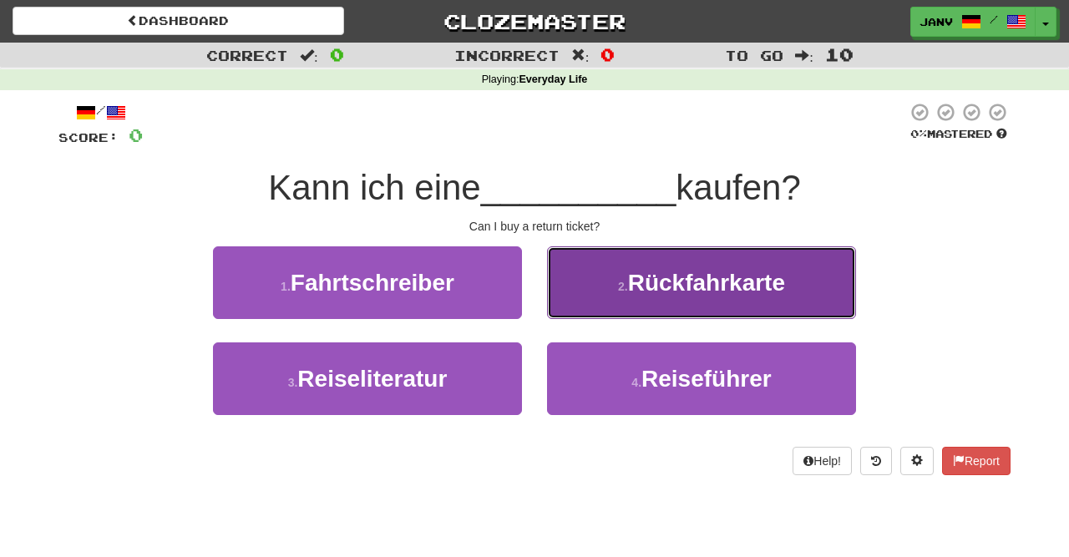
click at [693, 279] on span "Rückfahrkarte" at bounding box center [706, 283] width 157 height 26
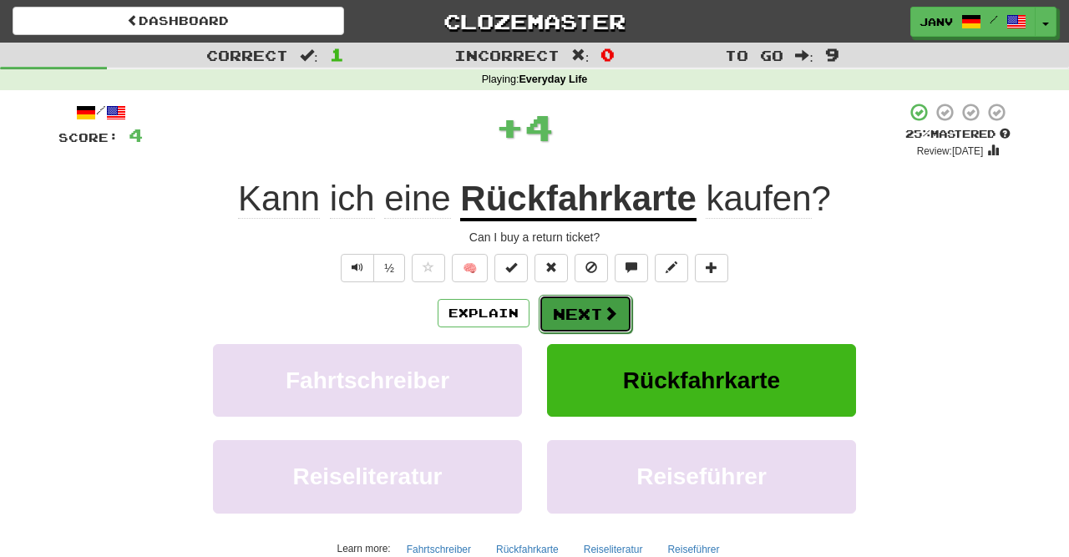
click at [587, 315] on button "Next" at bounding box center [586, 314] width 94 height 38
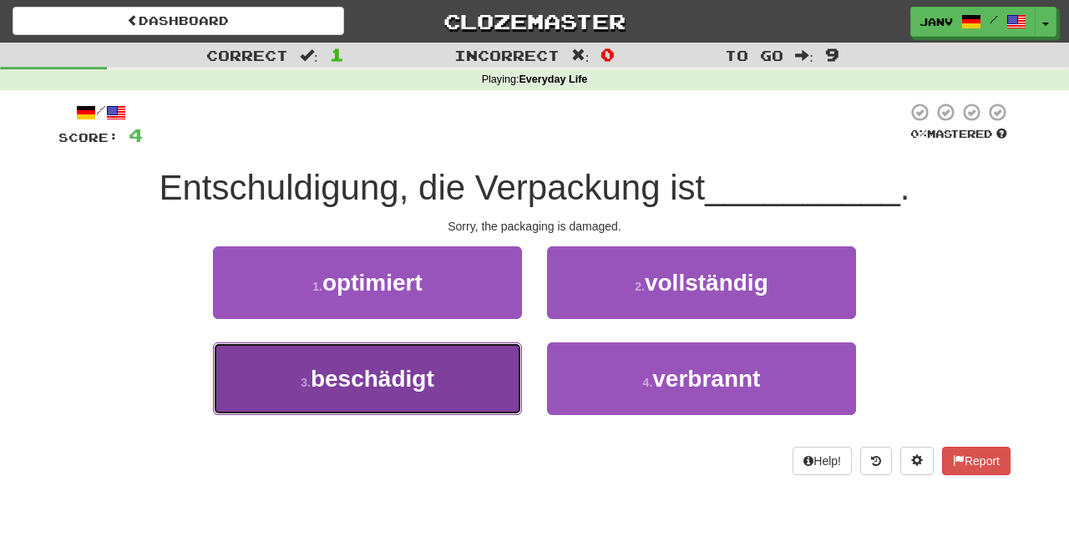
click at [426, 385] on span "beschädigt" at bounding box center [373, 379] width 124 height 26
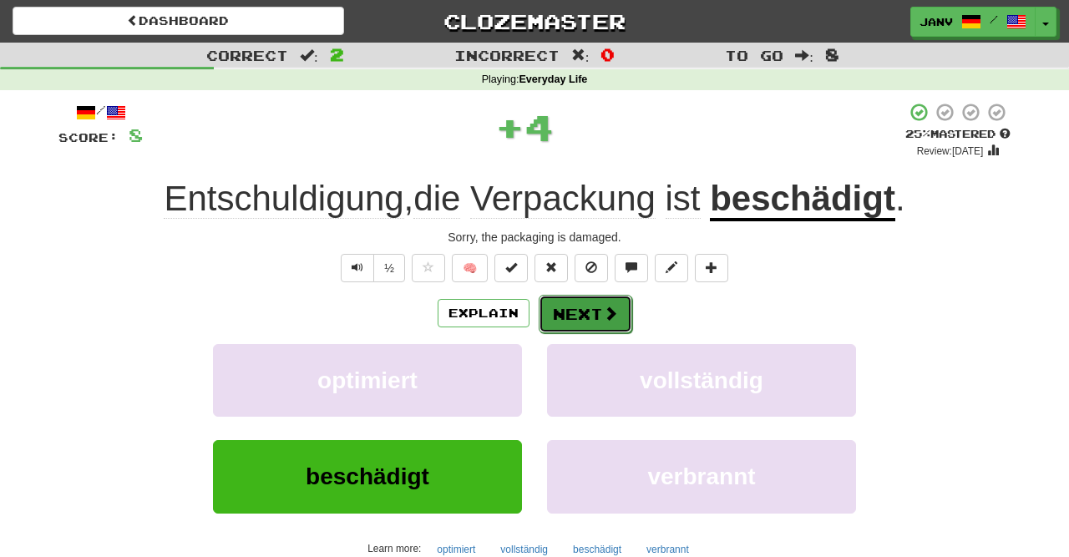
click at [601, 317] on button "Next" at bounding box center [586, 314] width 94 height 38
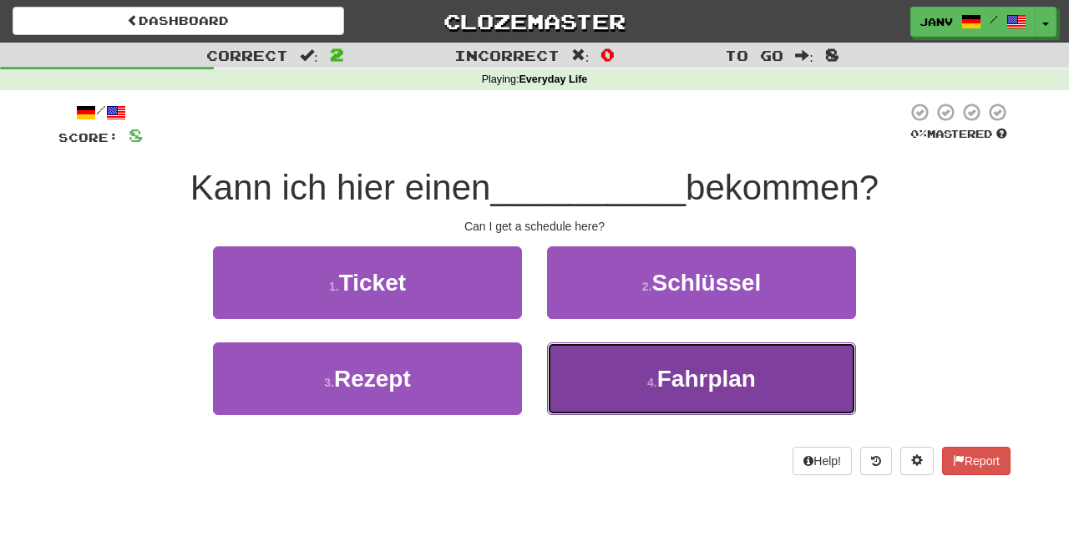
click at [686, 382] on span "Fahrplan" at bounding box center [707, 379] width 99 height 26
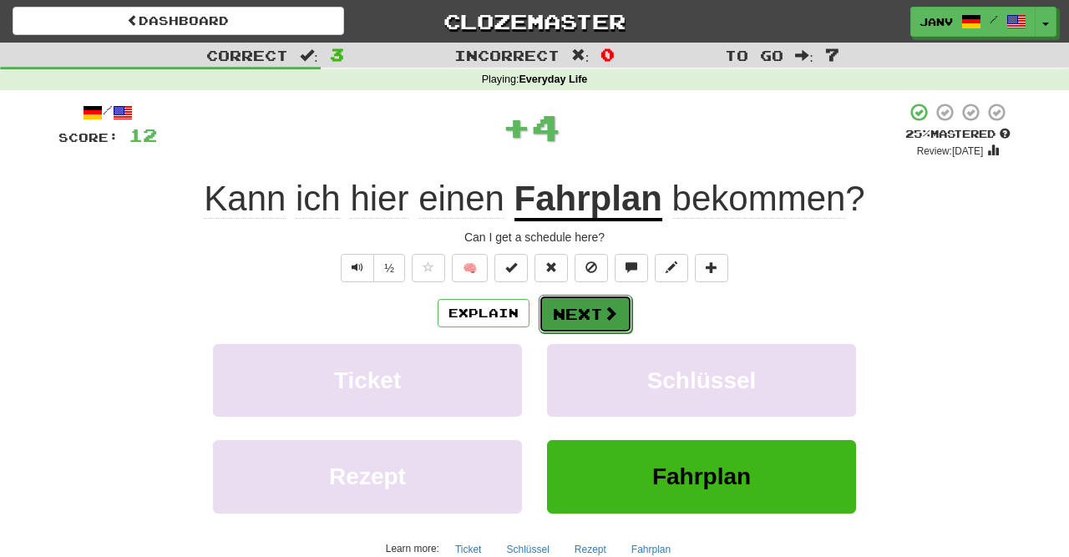
click at [609, 309] on span at bounding box center [610, 313] width 15 height 15
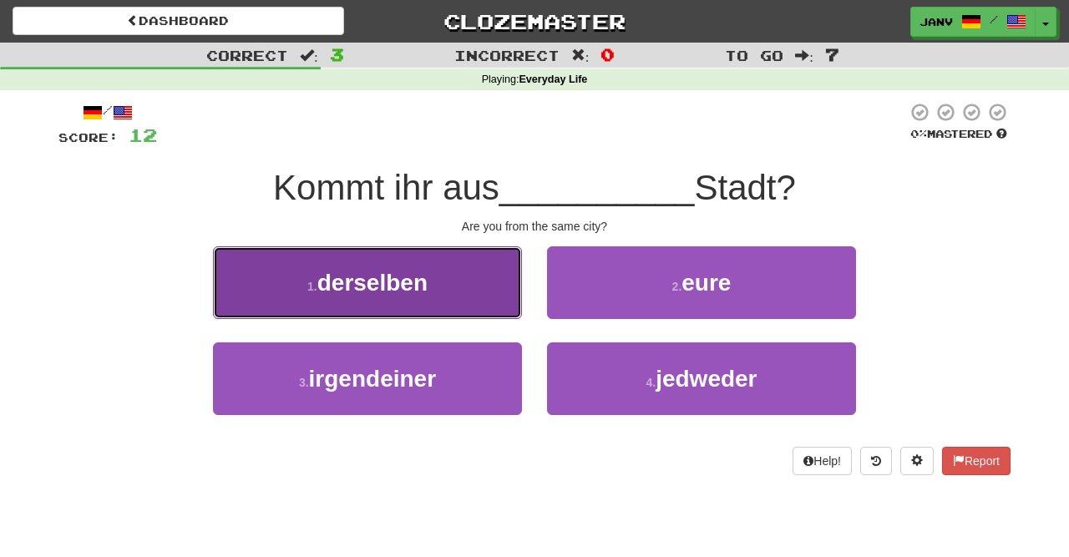
click at [472, 289] on button "1 . derselben" at bounding box center [367, 282] width 309 height 73
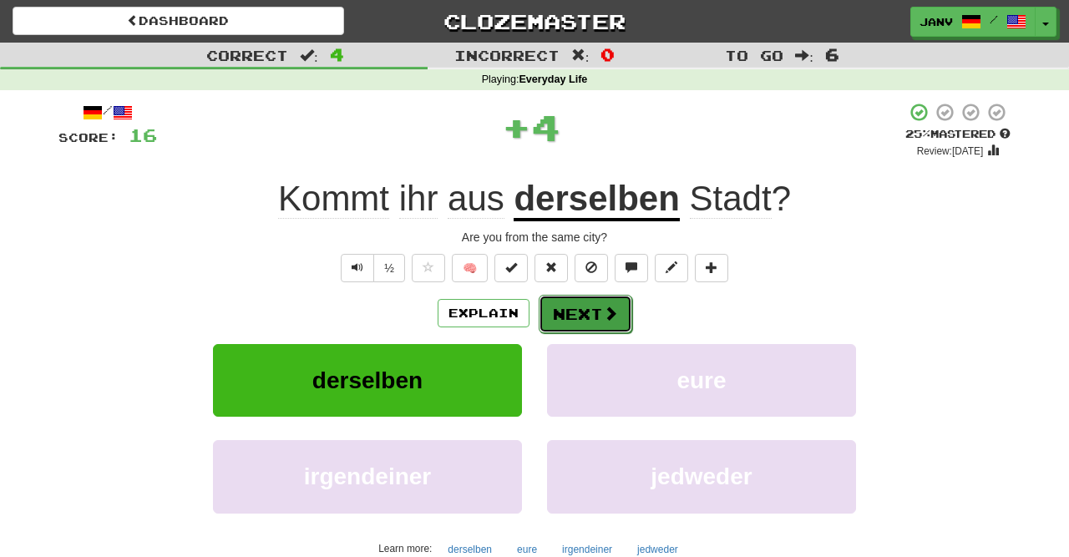
click at [590, 322] on button "Next" at bounding box center [586, 314] width 94 height 38
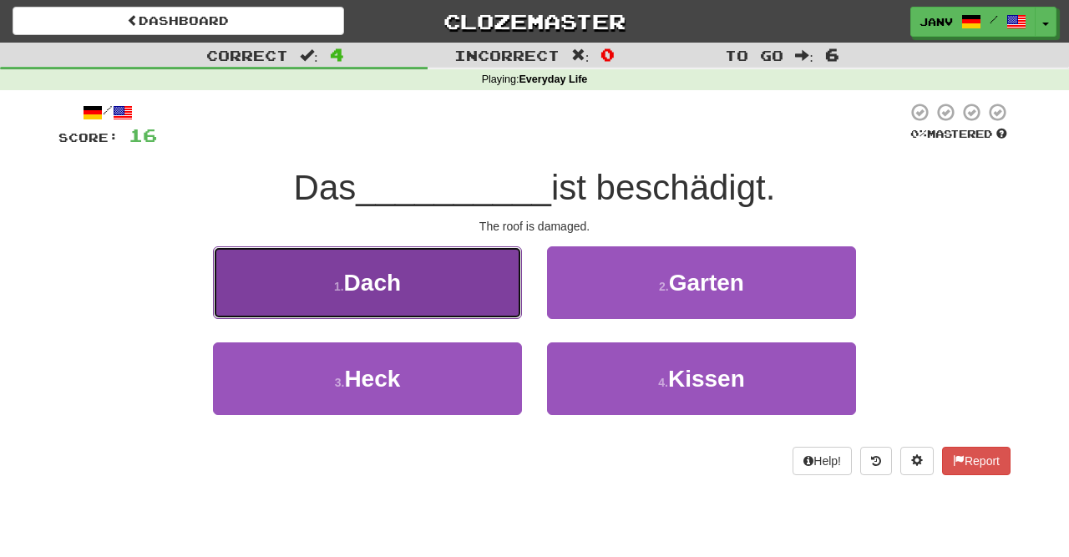
click at [408, 301] on button "1 . Dach" at bounding box center [367, 282] width 309 height 73
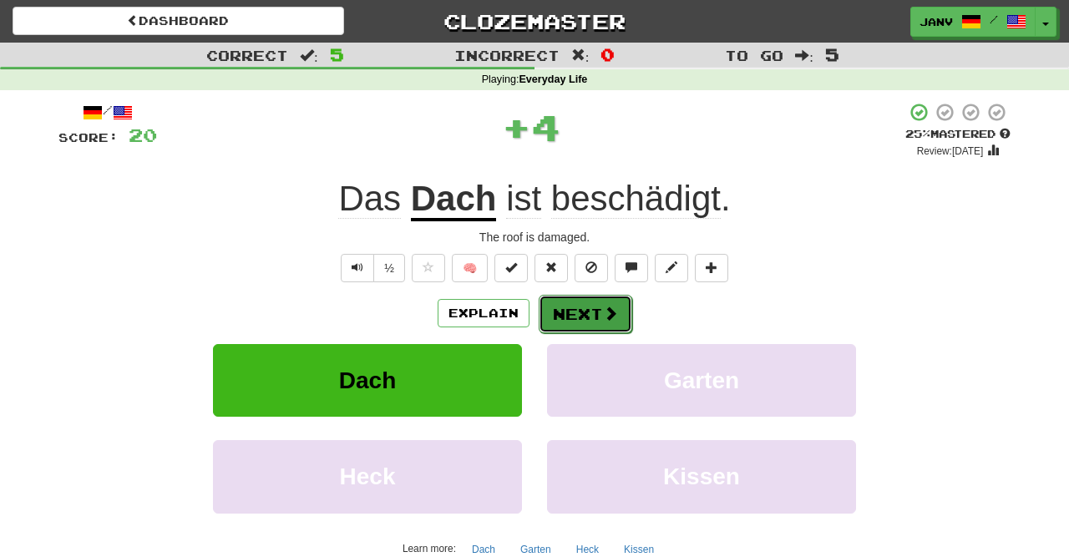
click at [575, 320] on button "Next" at bounding box center [586, 314] width 94 height 38
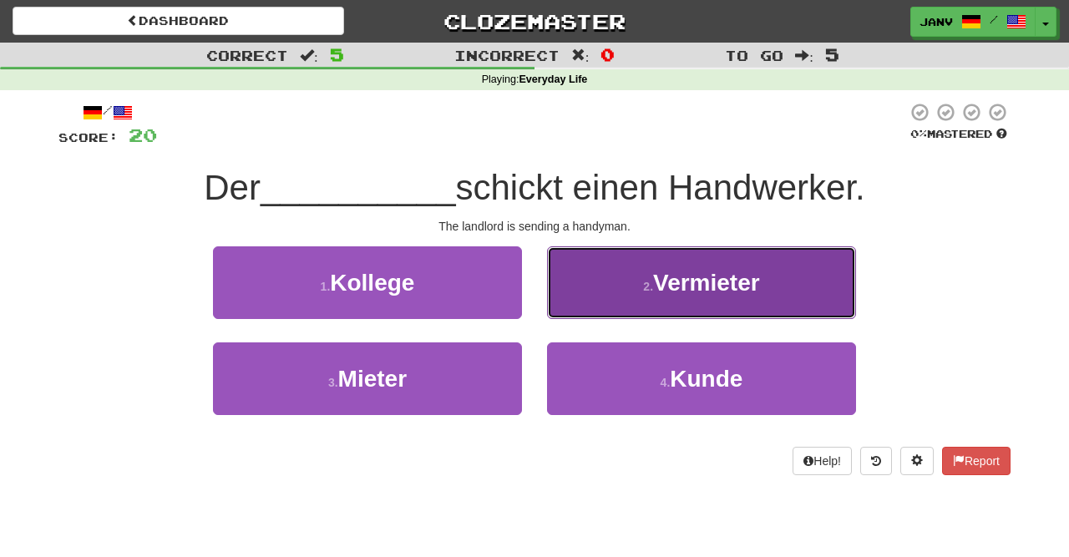
click at [683, 292] on span "Vermieter" at bounding box center [706, 283] width 107 height 26
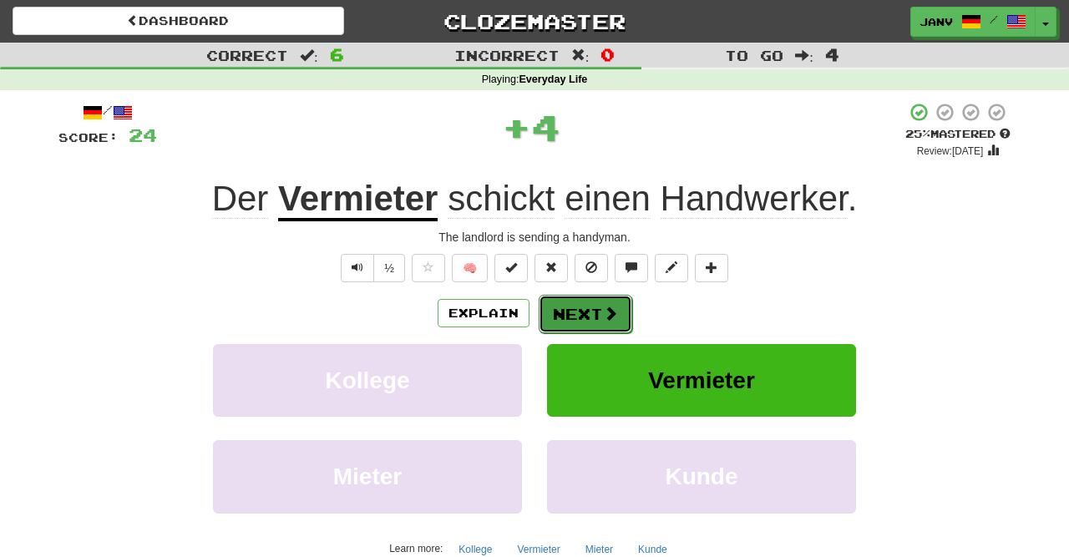
click at [571, 322] on button "Next" at bounding box center [586, 314] width 94 height 38
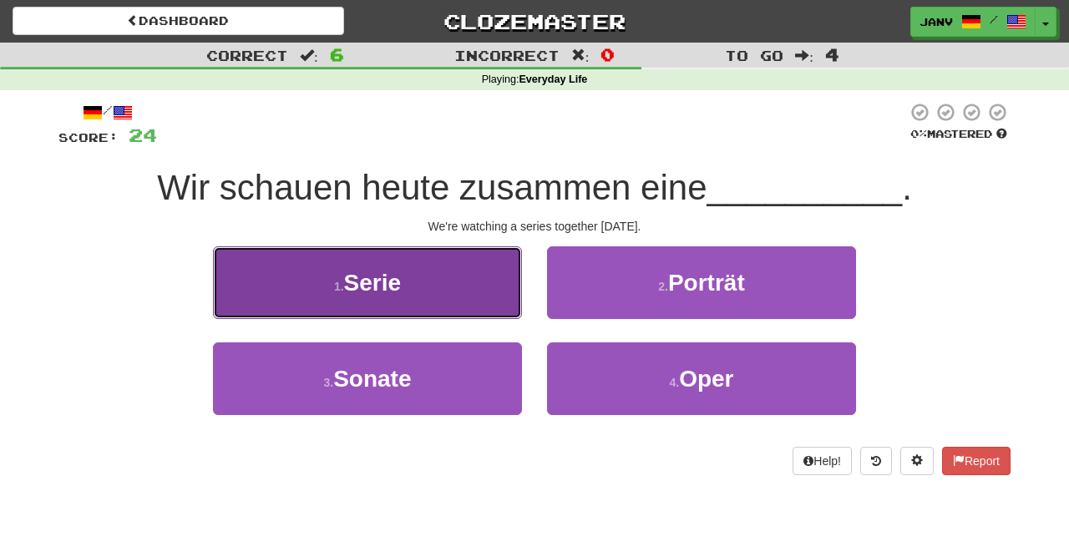
click at [446, 276] on button "1 . Serie" at bounding box center [367, 282] width 309 height 73
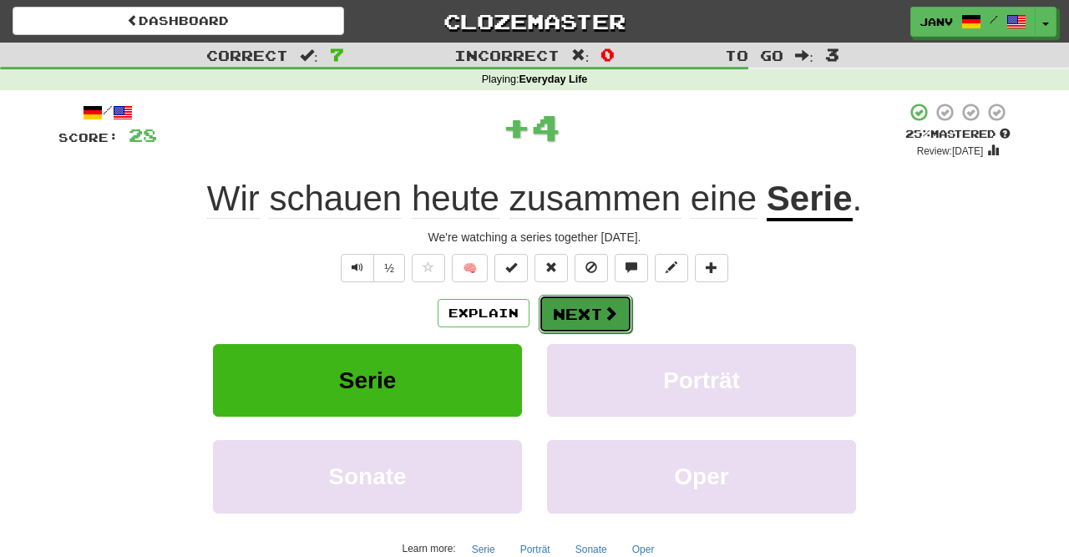
click at [619, 314] on button "Next" at bounding box center [586, 314] width 94 height 38
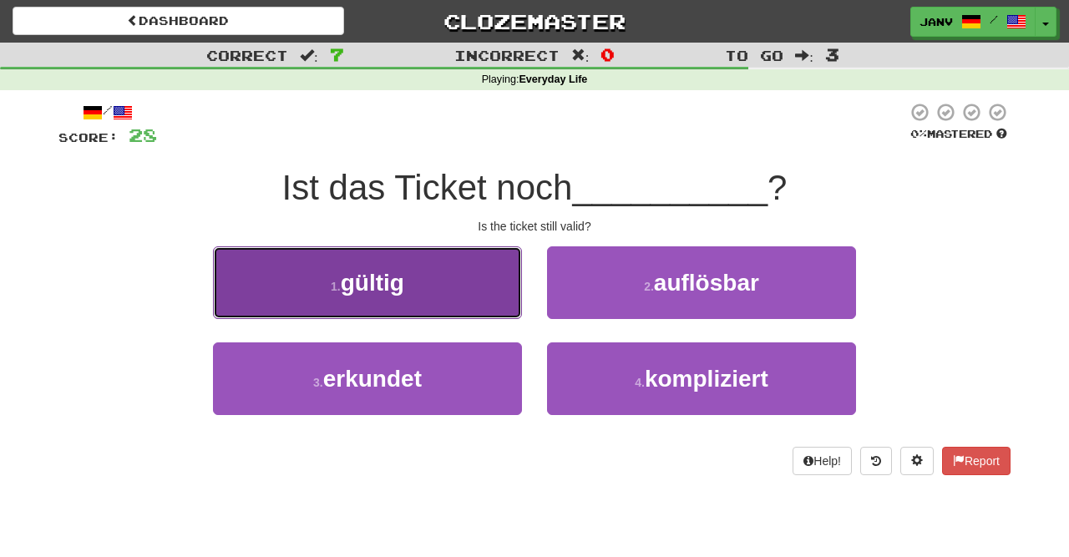
click at [419, 279] on button "1 . gültig" at bounding box center [367, 282] width 309 height 73
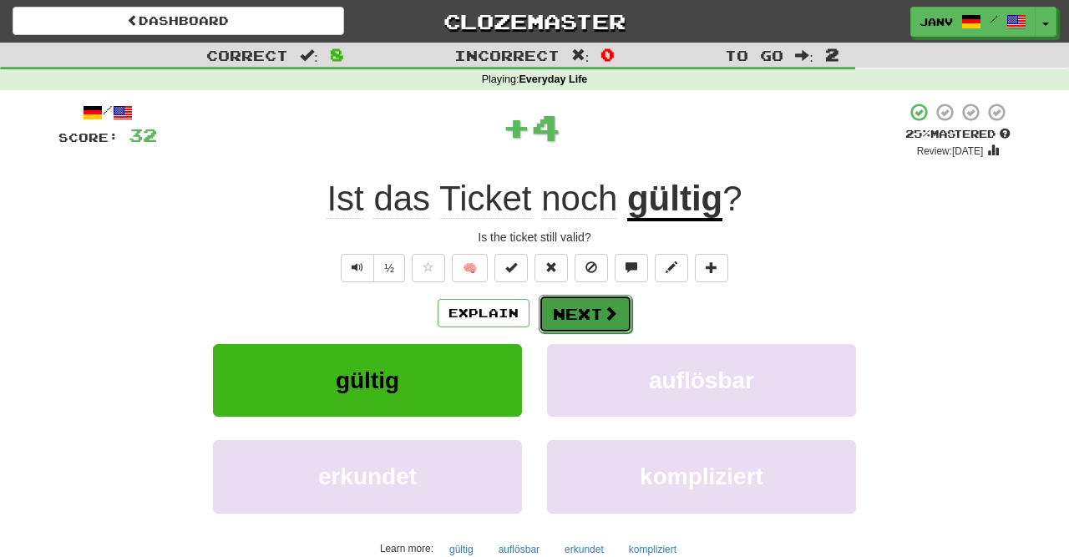
click at [620, 322] on button "Next" at bounding box center [586, 314] width 94 height 38
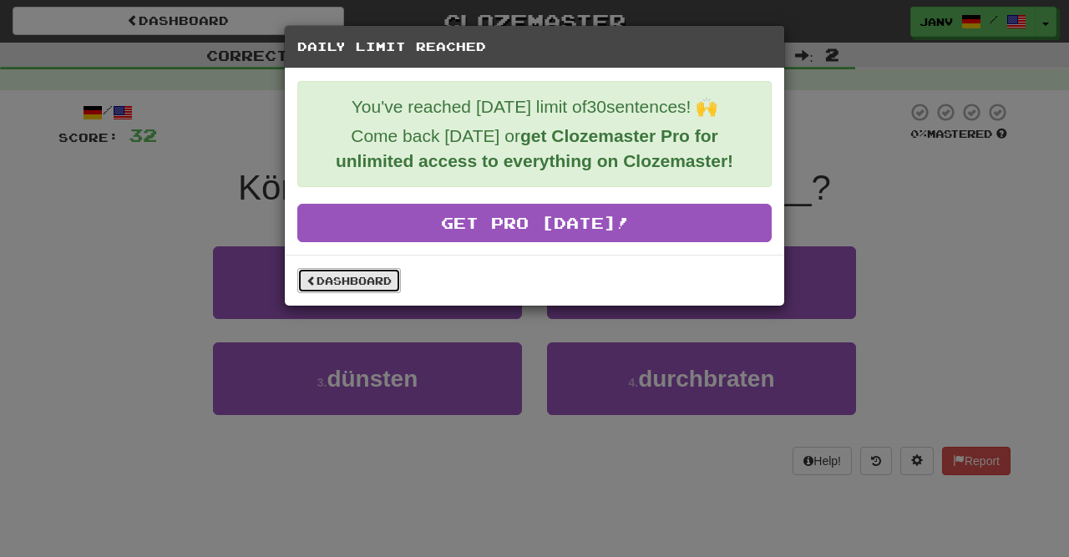
click at [349, 285] on link "Dashboard" at bounding box center [349, 280] width 104 height 25
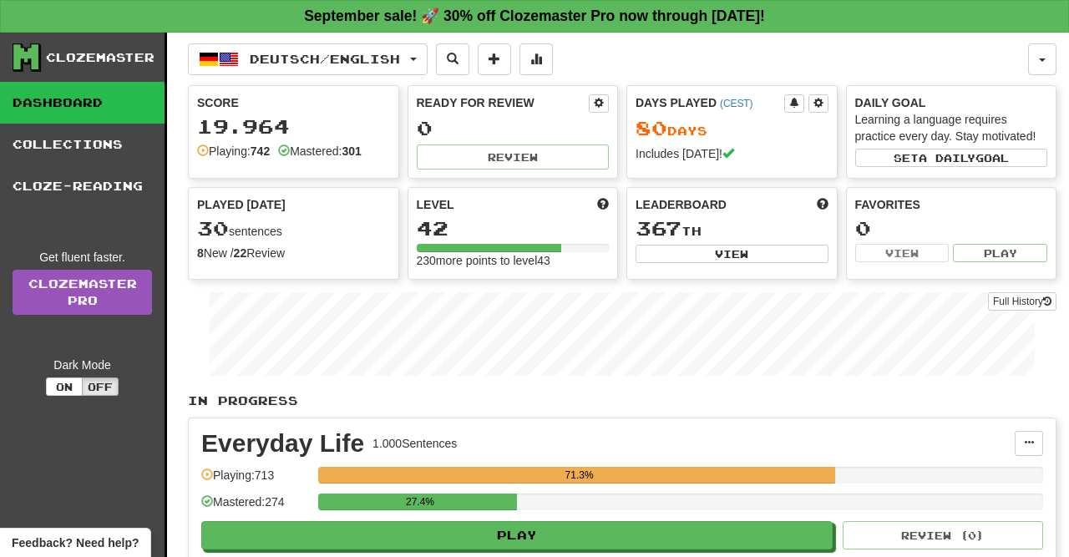
click at [79, 102] on link "Dashboard" at bounding box center [82, 103] width 165 height 42
